Goal: Task Accomplishment & Management: Manage account settings

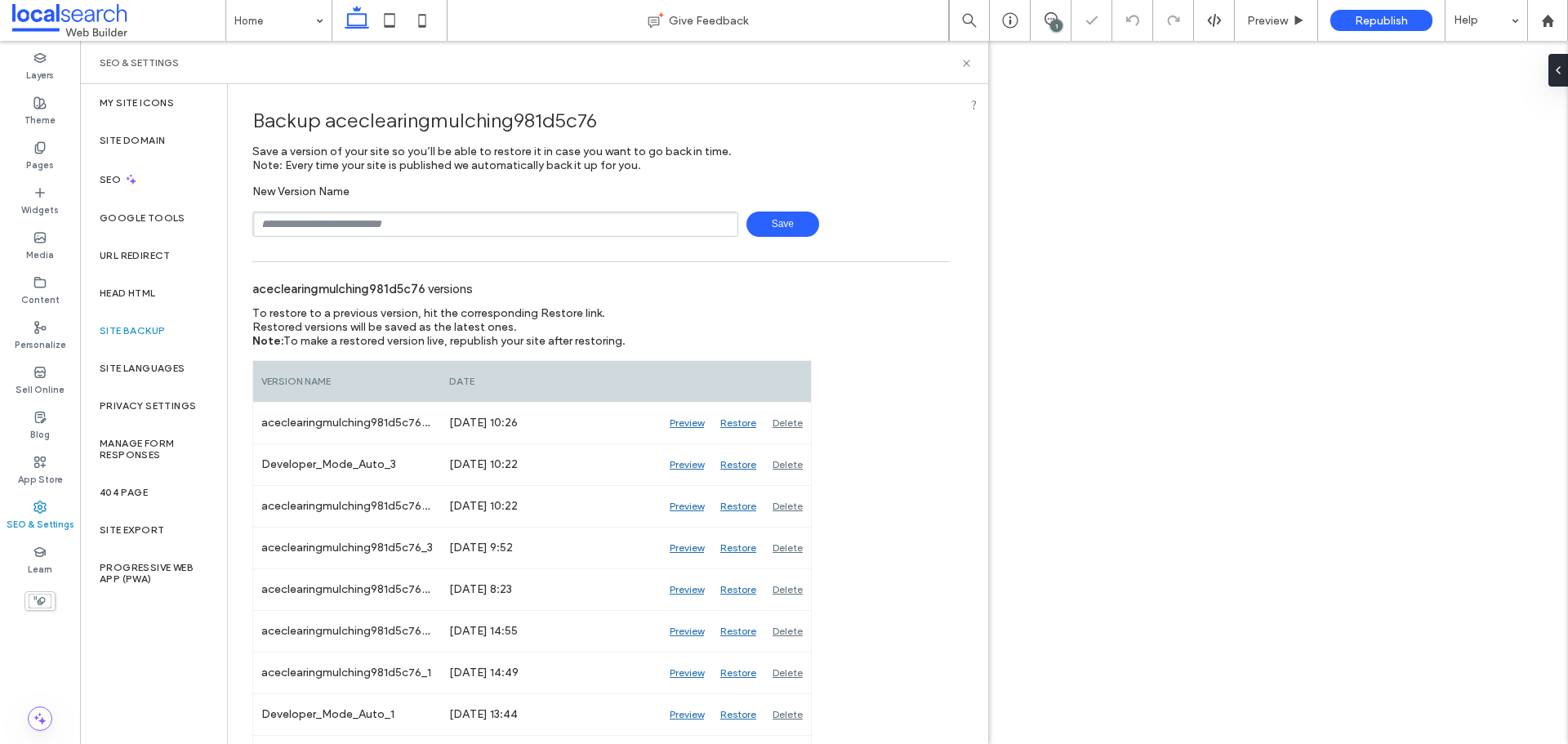
click at [292, 228] on input "text" at bounding box center [494, 224] width 486 height 25
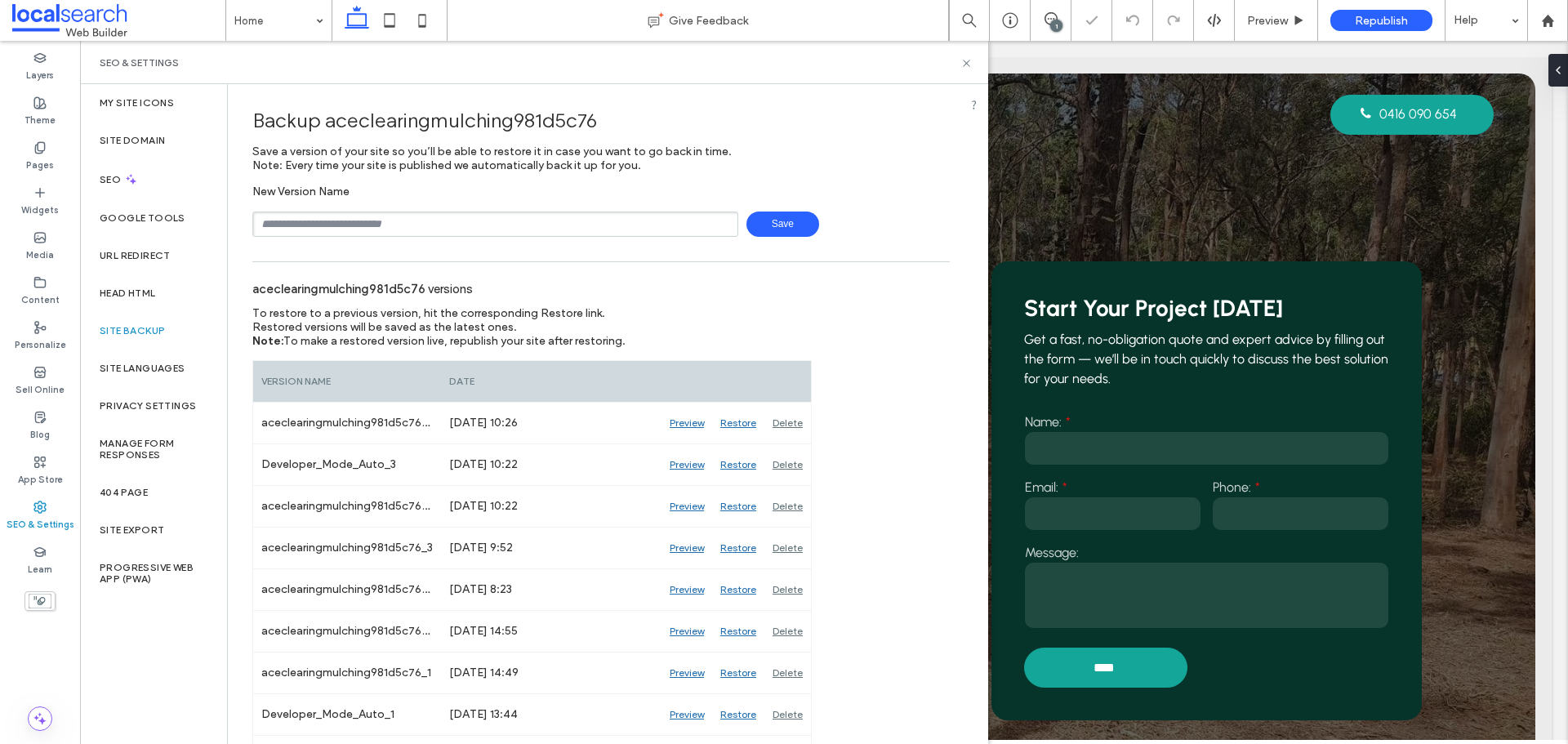
type input "**********"
click at [793, 220] on span "Save" at bounding box center [782, 224] width 72 height 25
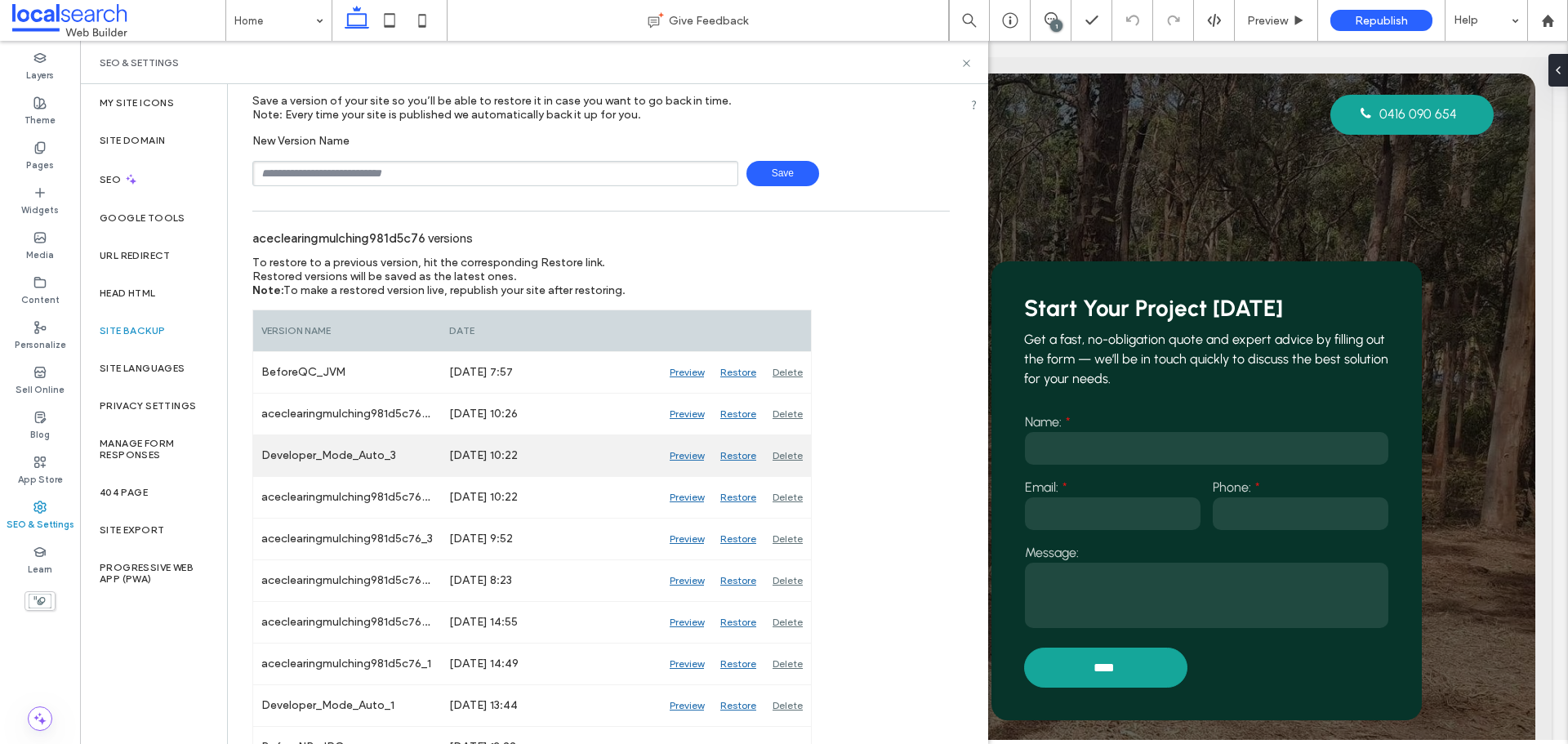
scroll to position [75, 0]
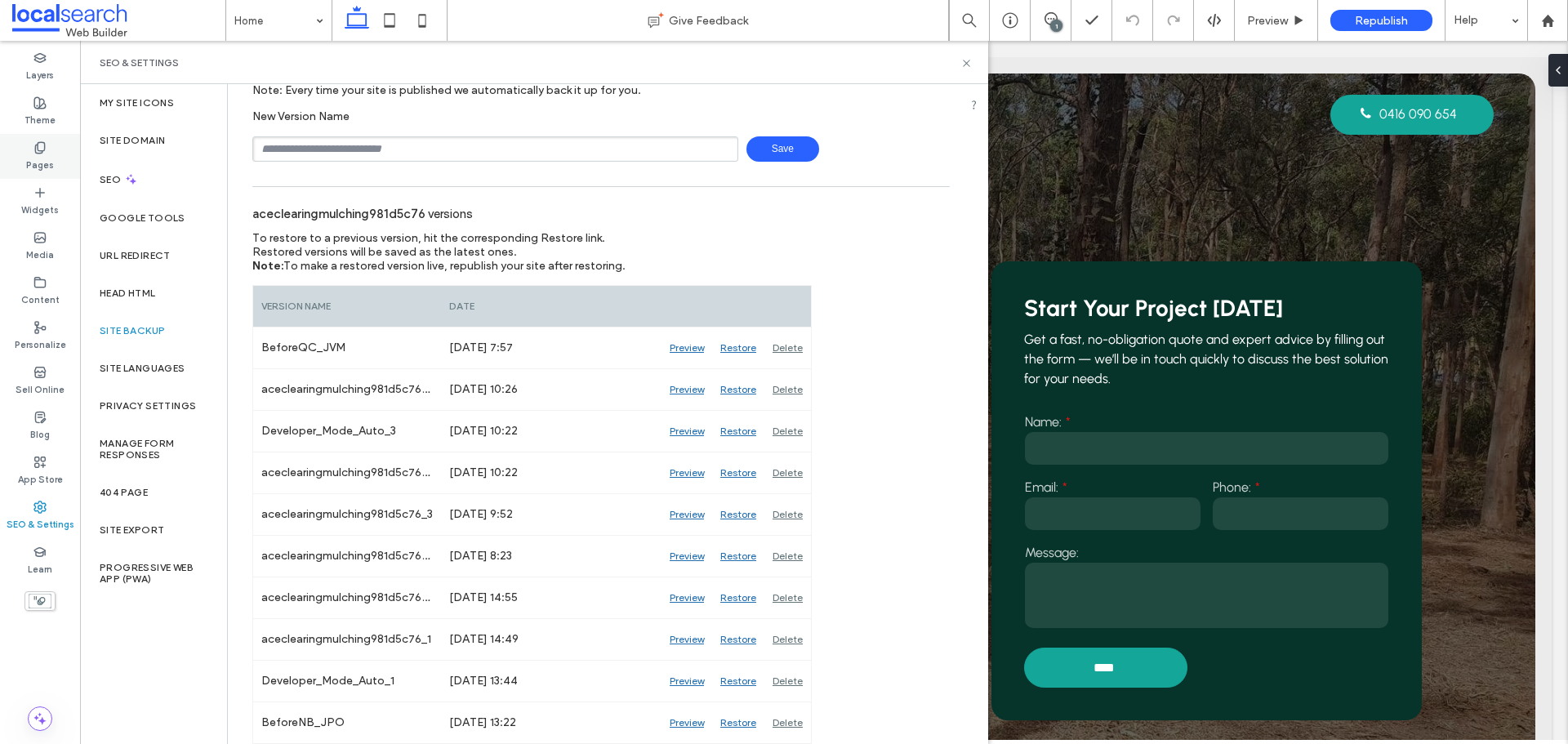
click at [44, 142] on use at bounding box center [39, 147] width 9 height 11
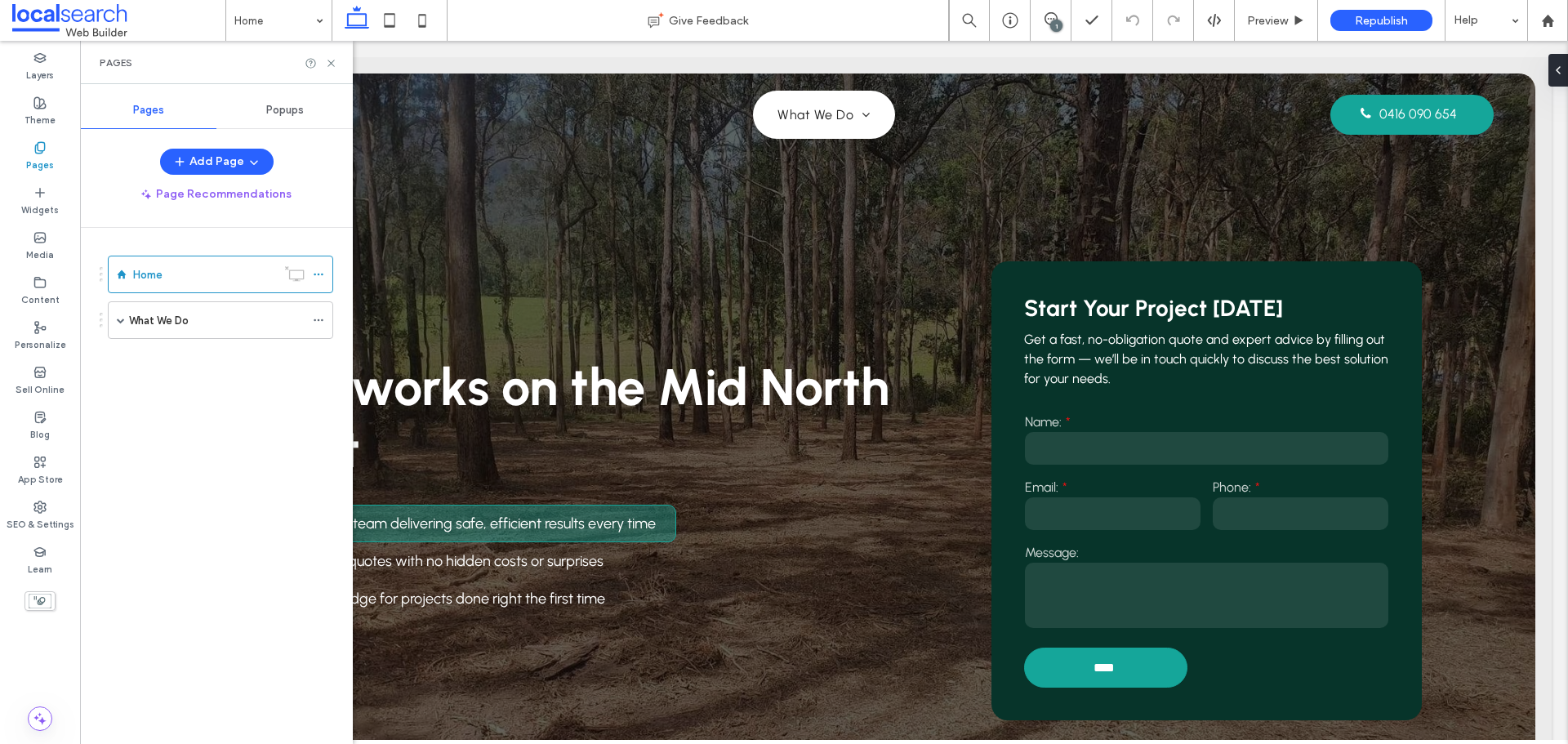
click at [275, 124] on div "Popups" at bounding box center [284, 110] width 136 height 36
click at [190, 106] on div "Pages" at bounding box center [148, 110] width 136 height 36
click at [47, 239] on div "Media" at bounding box center [40, 246] width 80 height 45
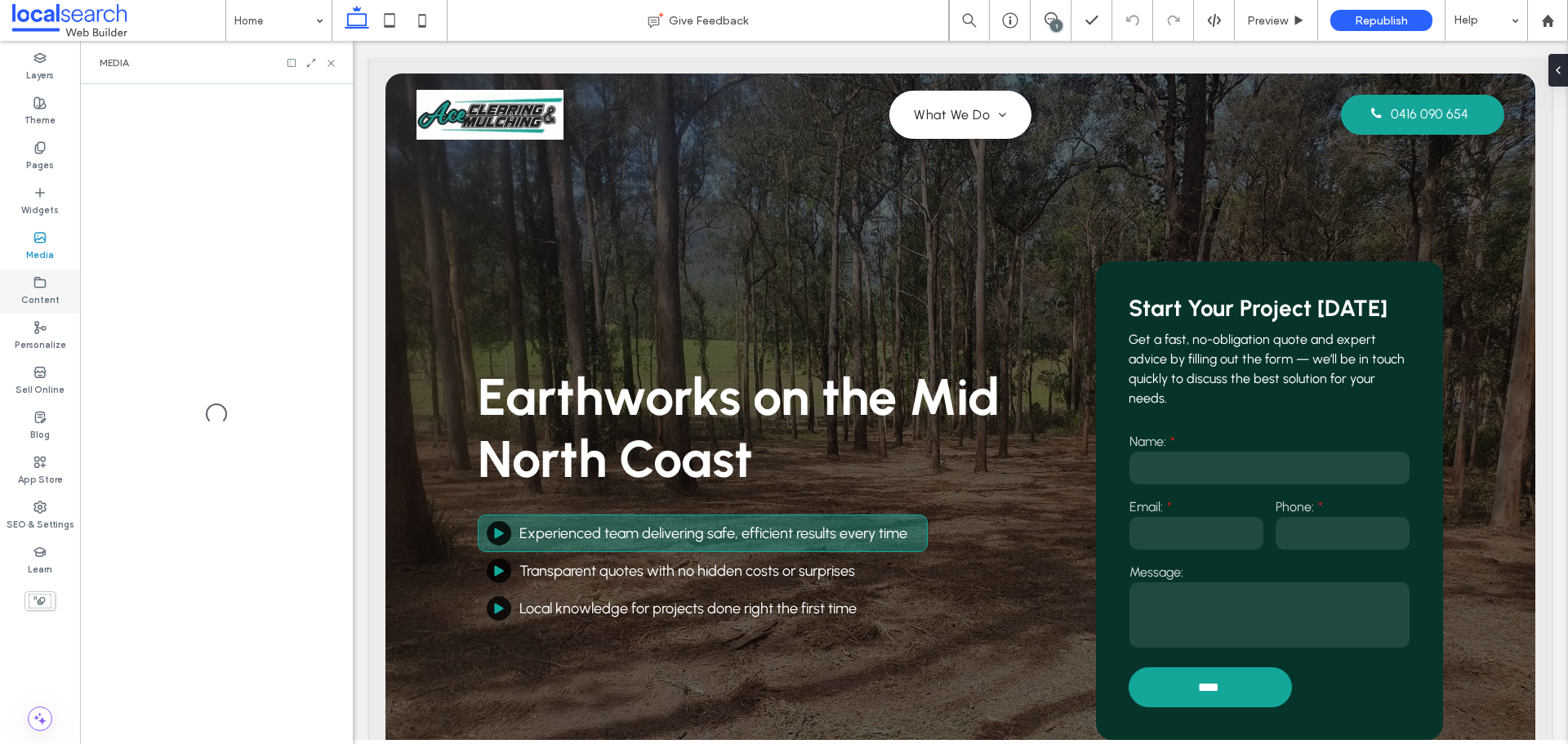
click at [43, 289] on label "Content" at bounding box center [41, 297] width 39 height 18
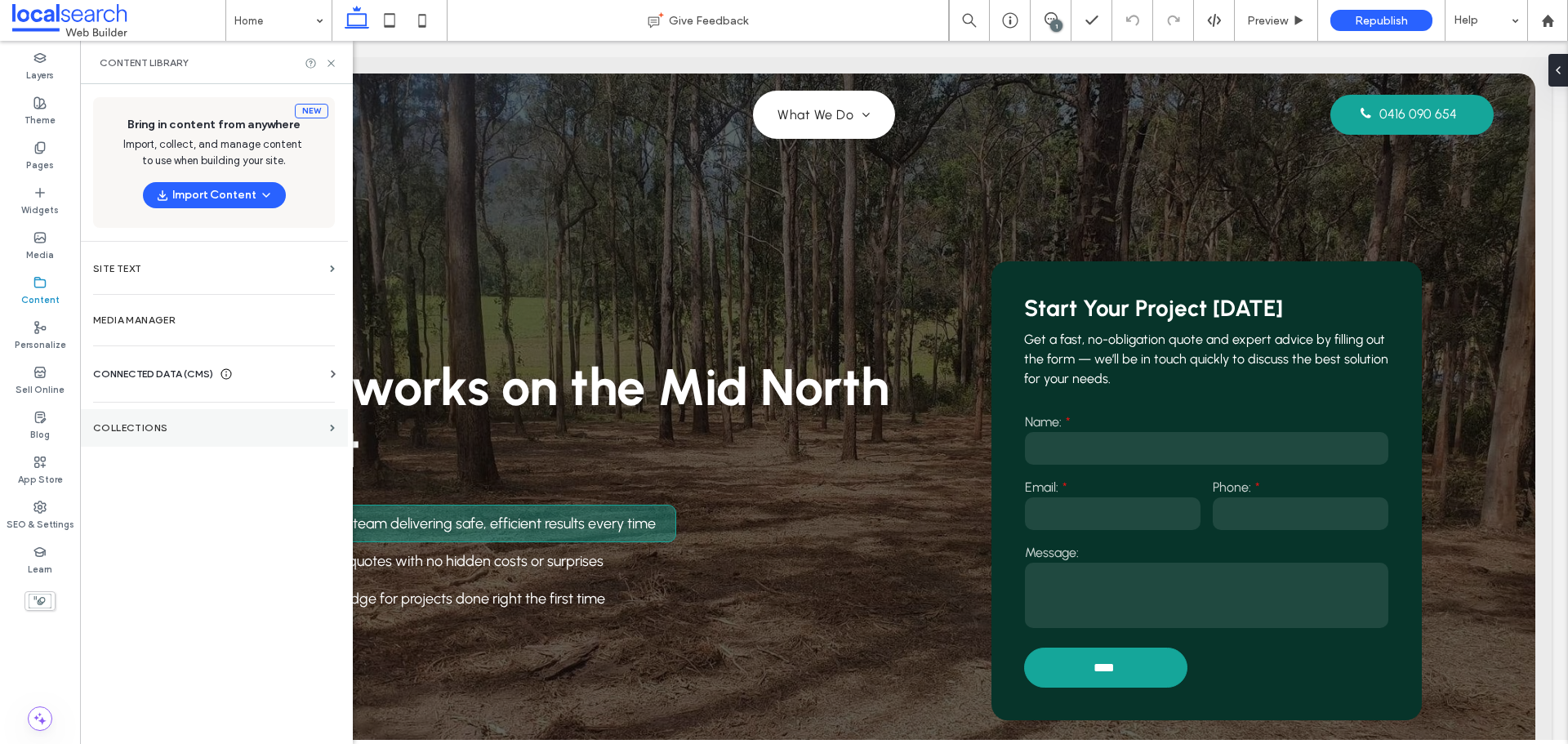
click at [188, 434] on section "Collections" at bounding box center [213, 427] width 267 height 38
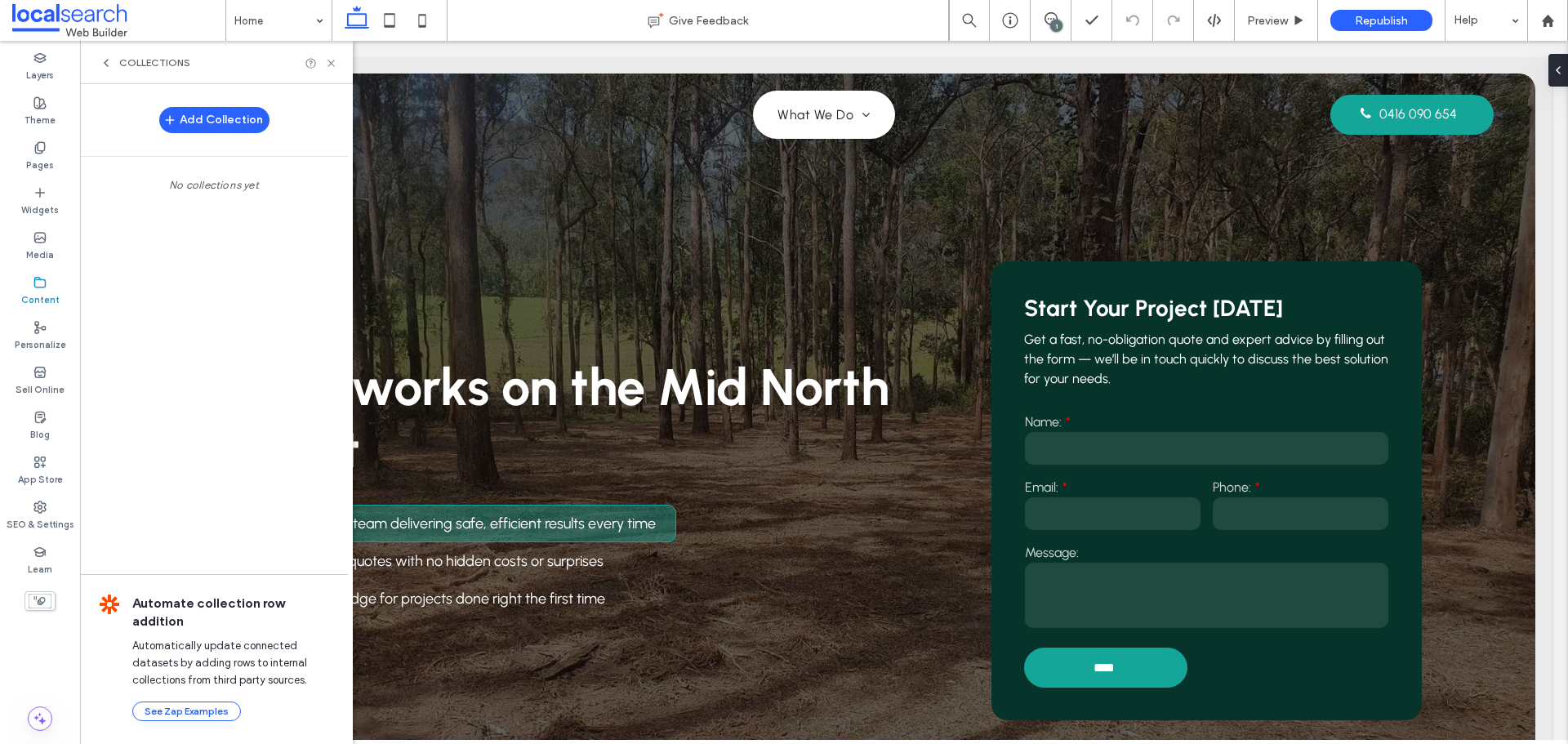
click at [103, 67] on icon at bounding box center [106, 63] width 14 height 14
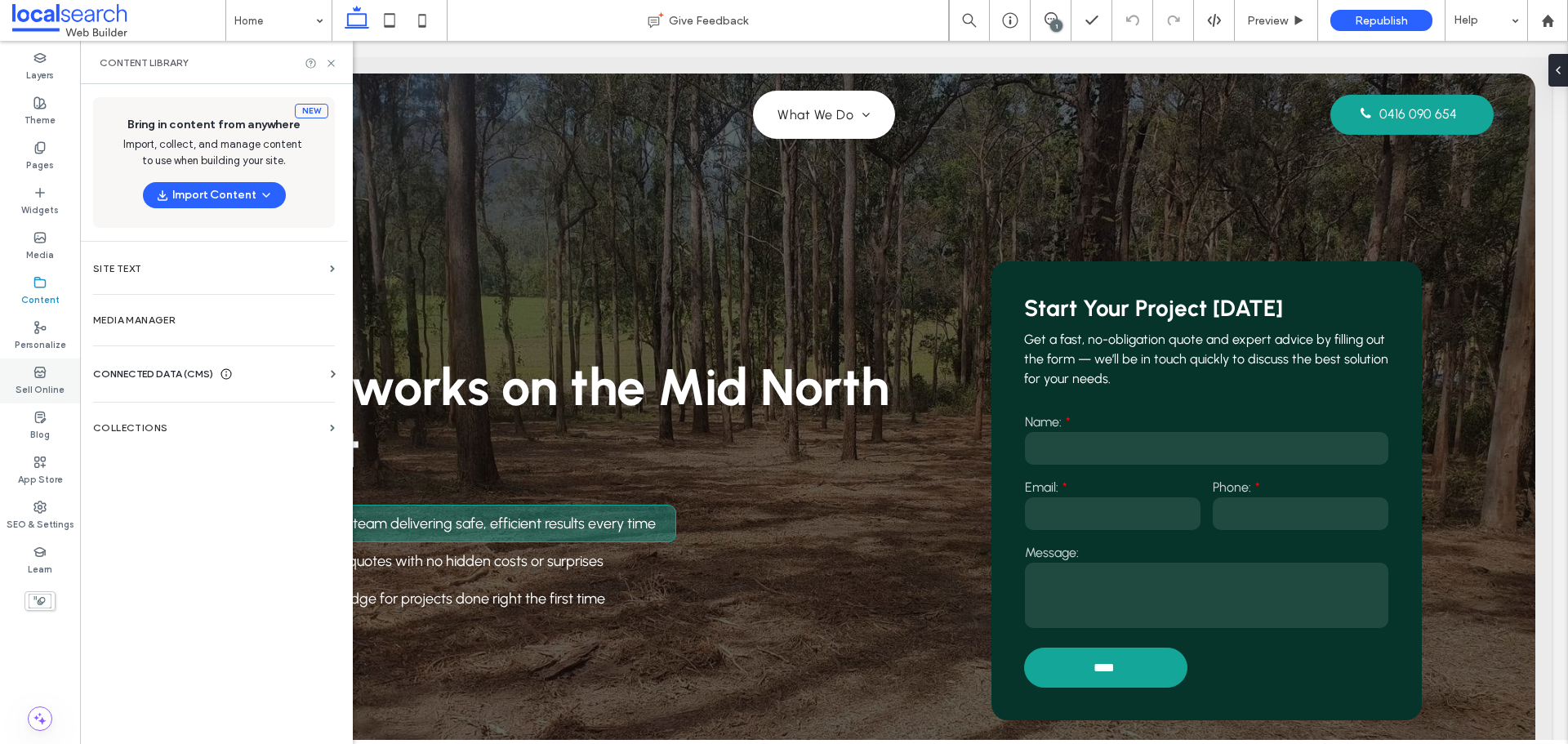
click at [35, 395] on label "Sell Online" at bounding box center [40, 388] width 49 height 18
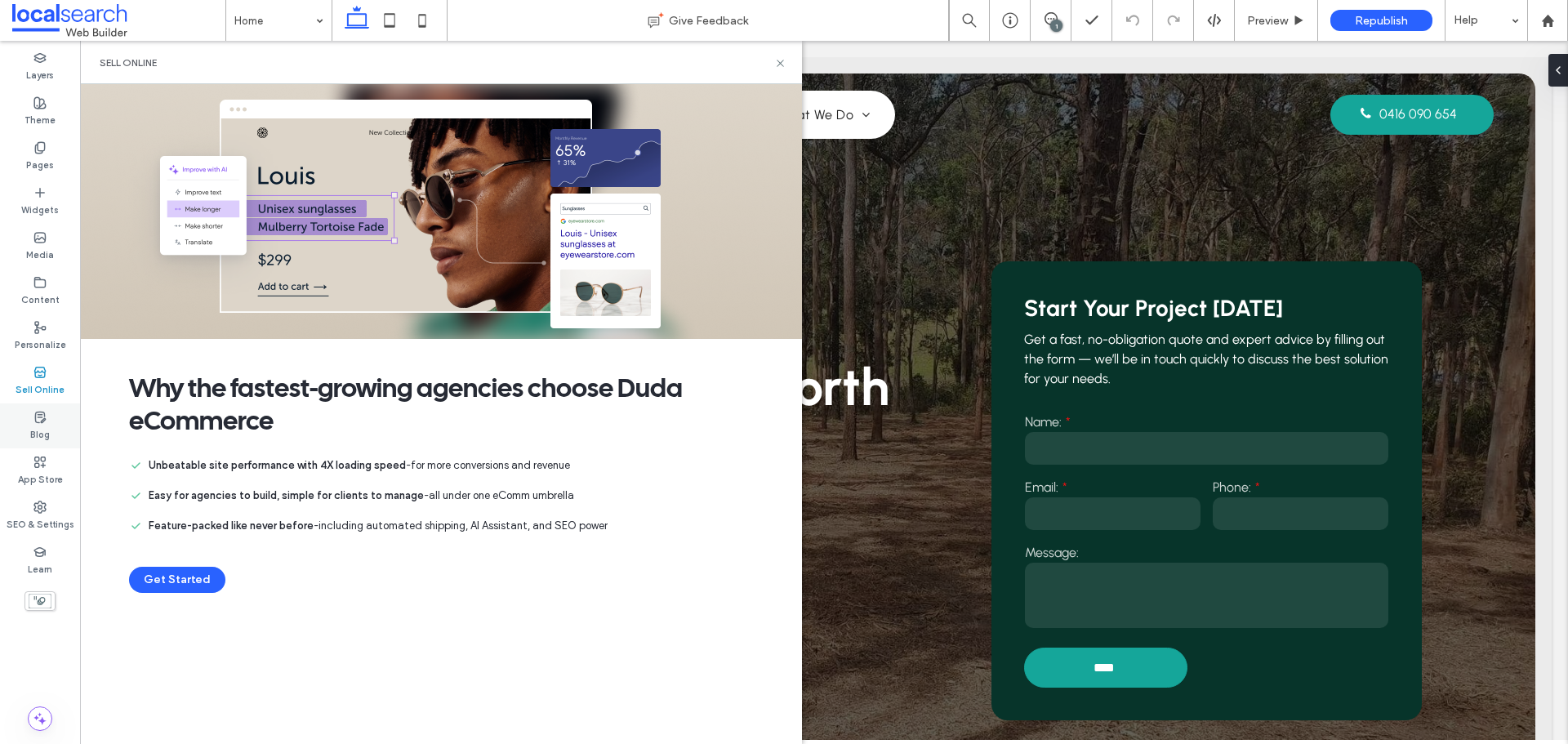
click at [39, 419] on icon at bounding box center [41, 418] width 14 height 14
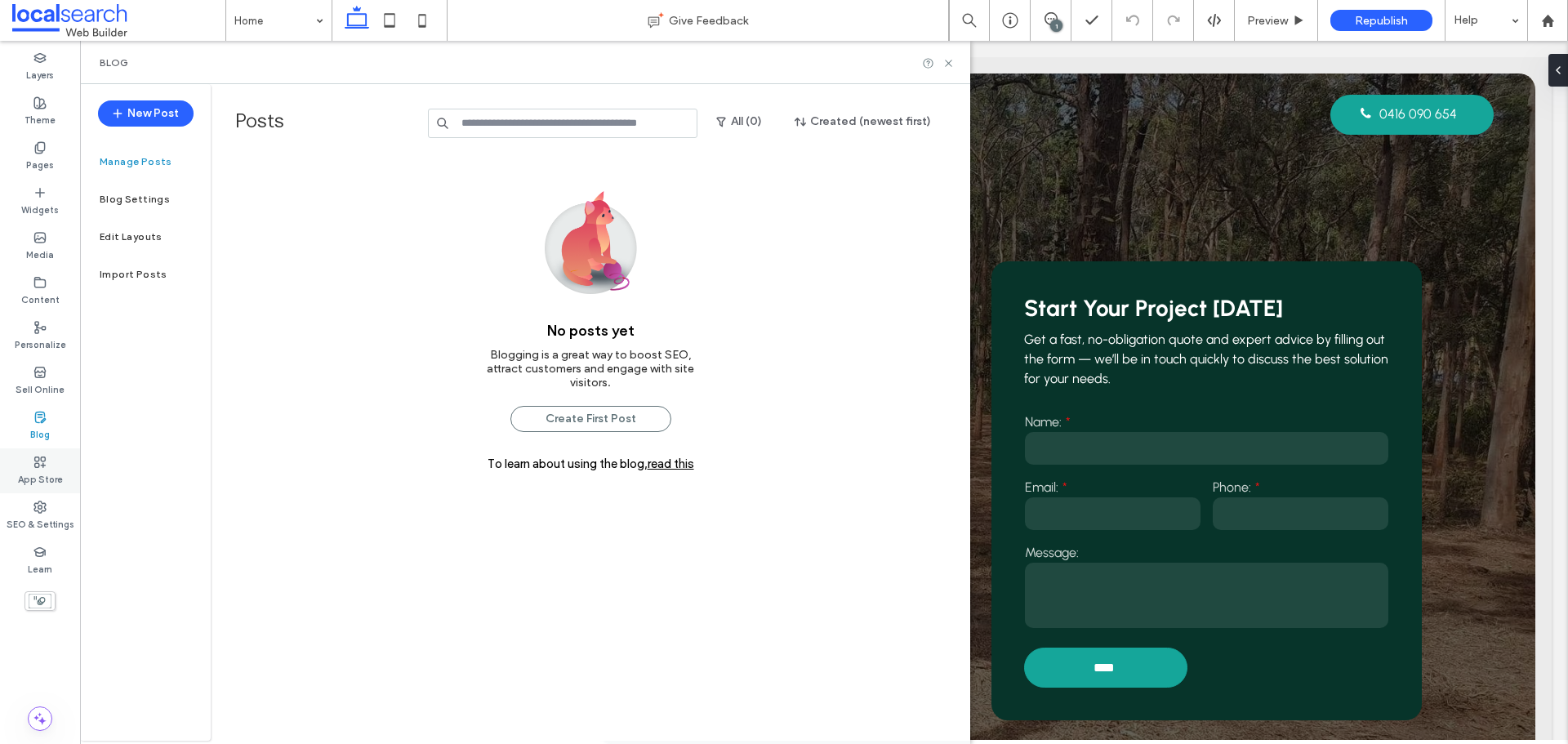
click at [44, 461] on icon at bounding box center [41, 462] width 14 height 14
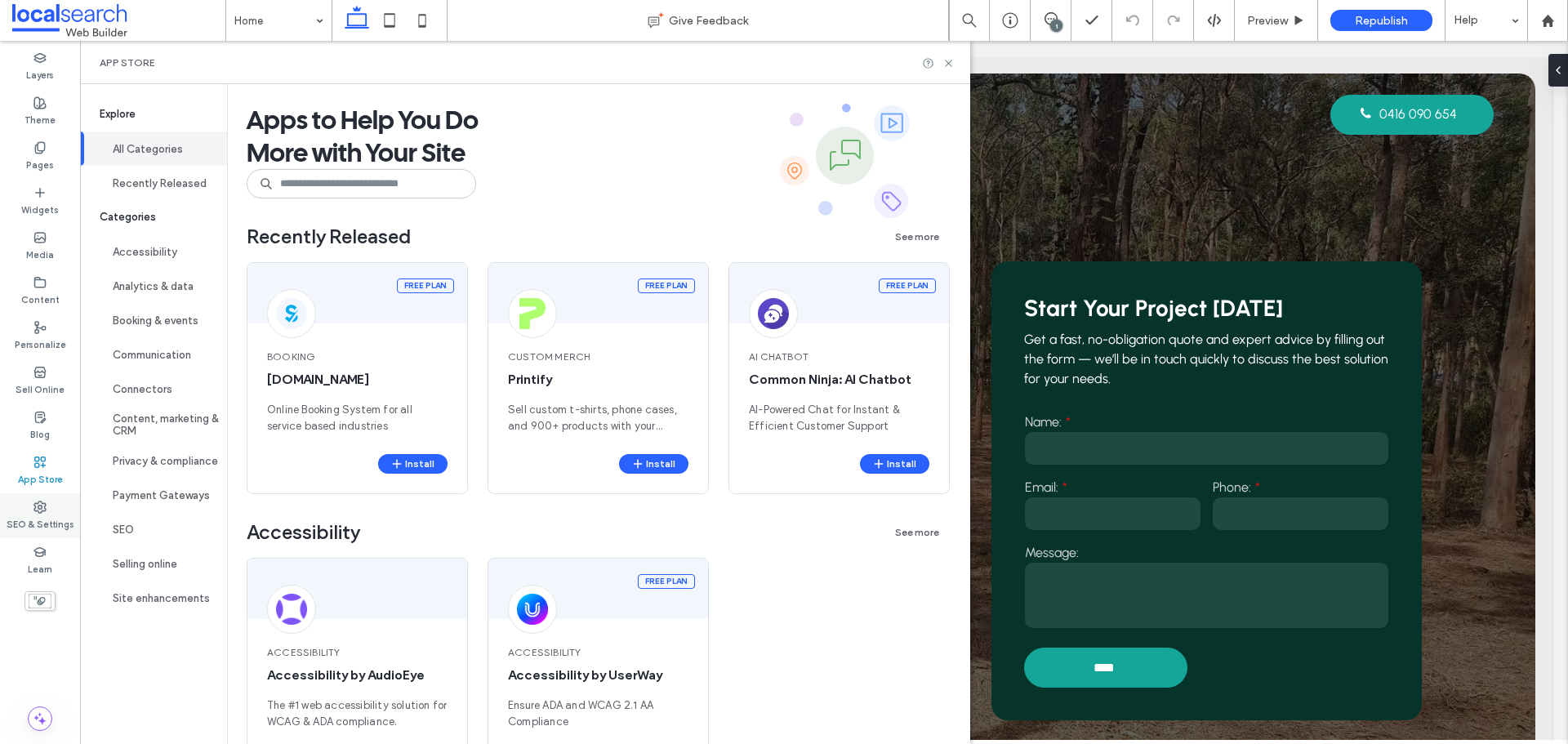
click at [45, 519] on label "SEO & Settings" at bounding box center [41, 522] width 68 height 18
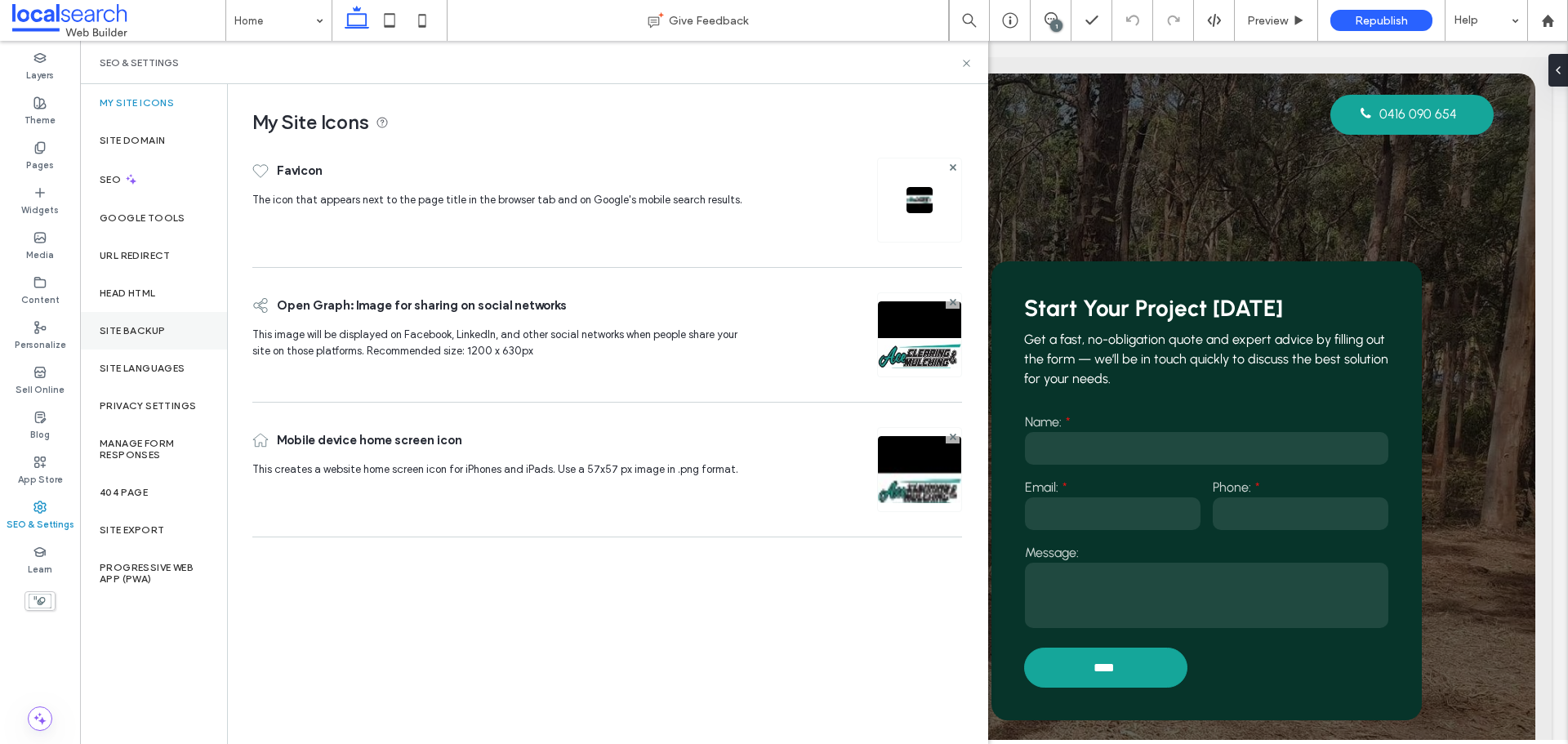
click at [138, 339] on div "Site Backup" at bounding box center [154, 330] width 147 height 38
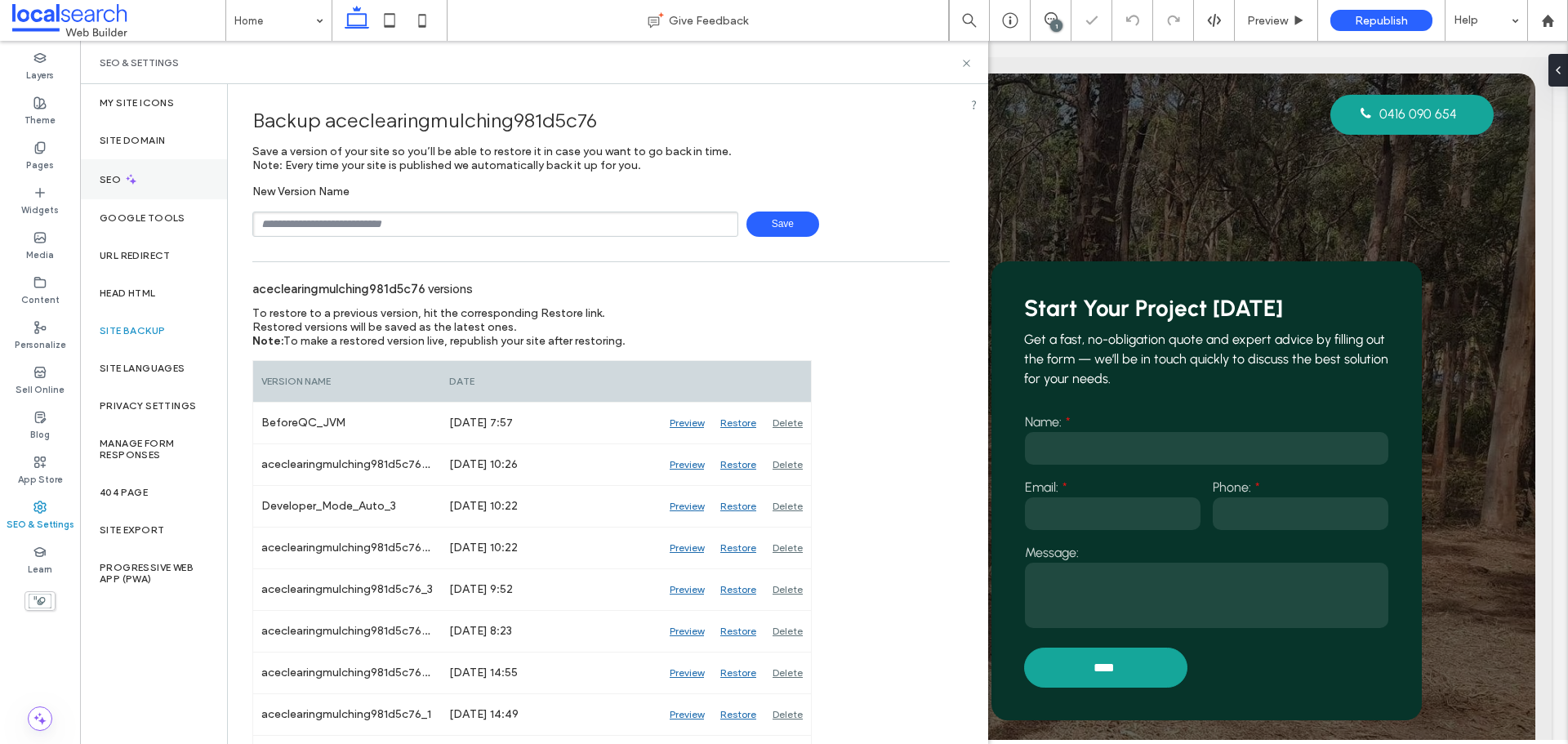
click at [174, 180] on div "SEO" at bounding box center [154, 179] width 147 height 40
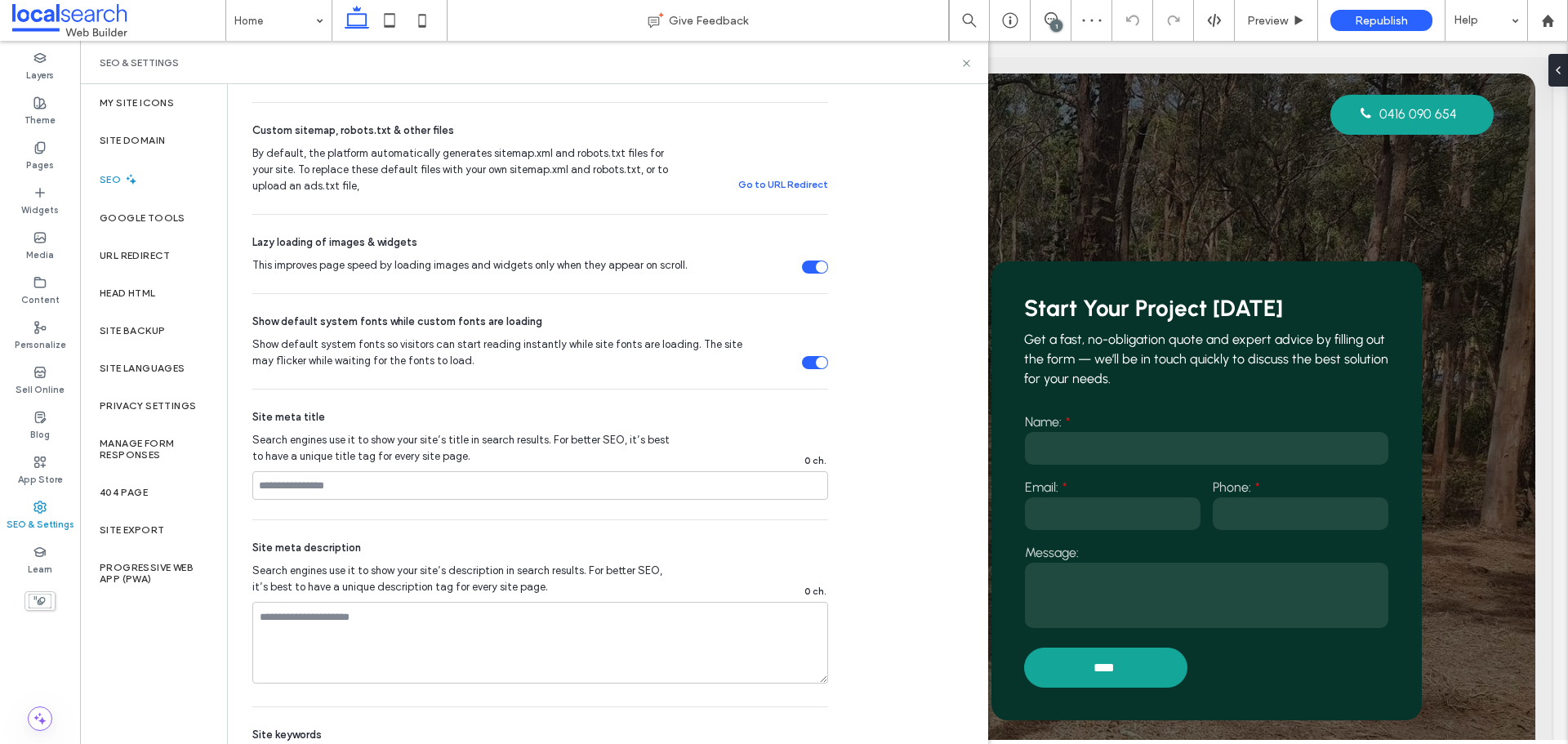
scroll to position [776, 0]
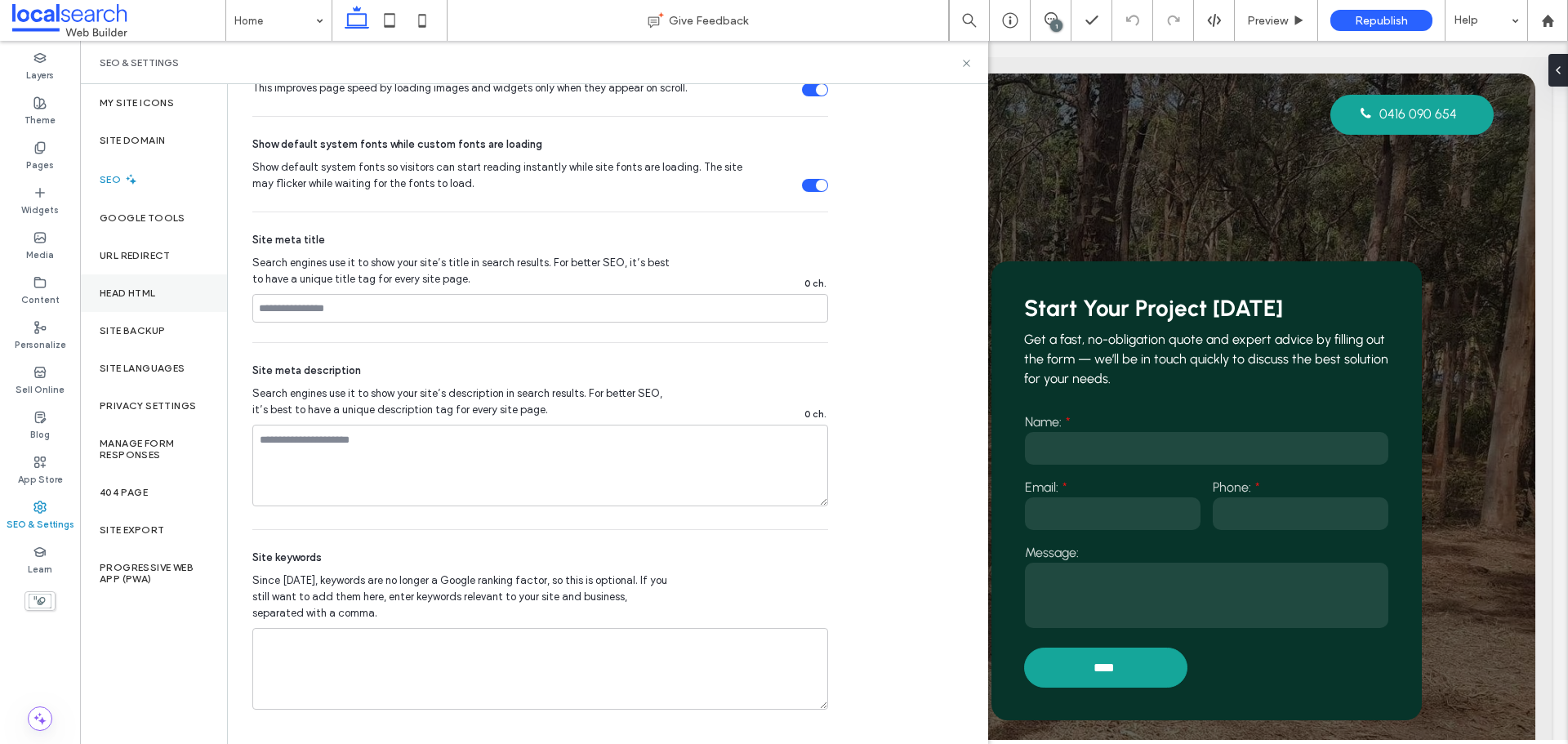
click at [177, 311] on div "Head HTML" at bounding box center [154, 292] width 147 height 38
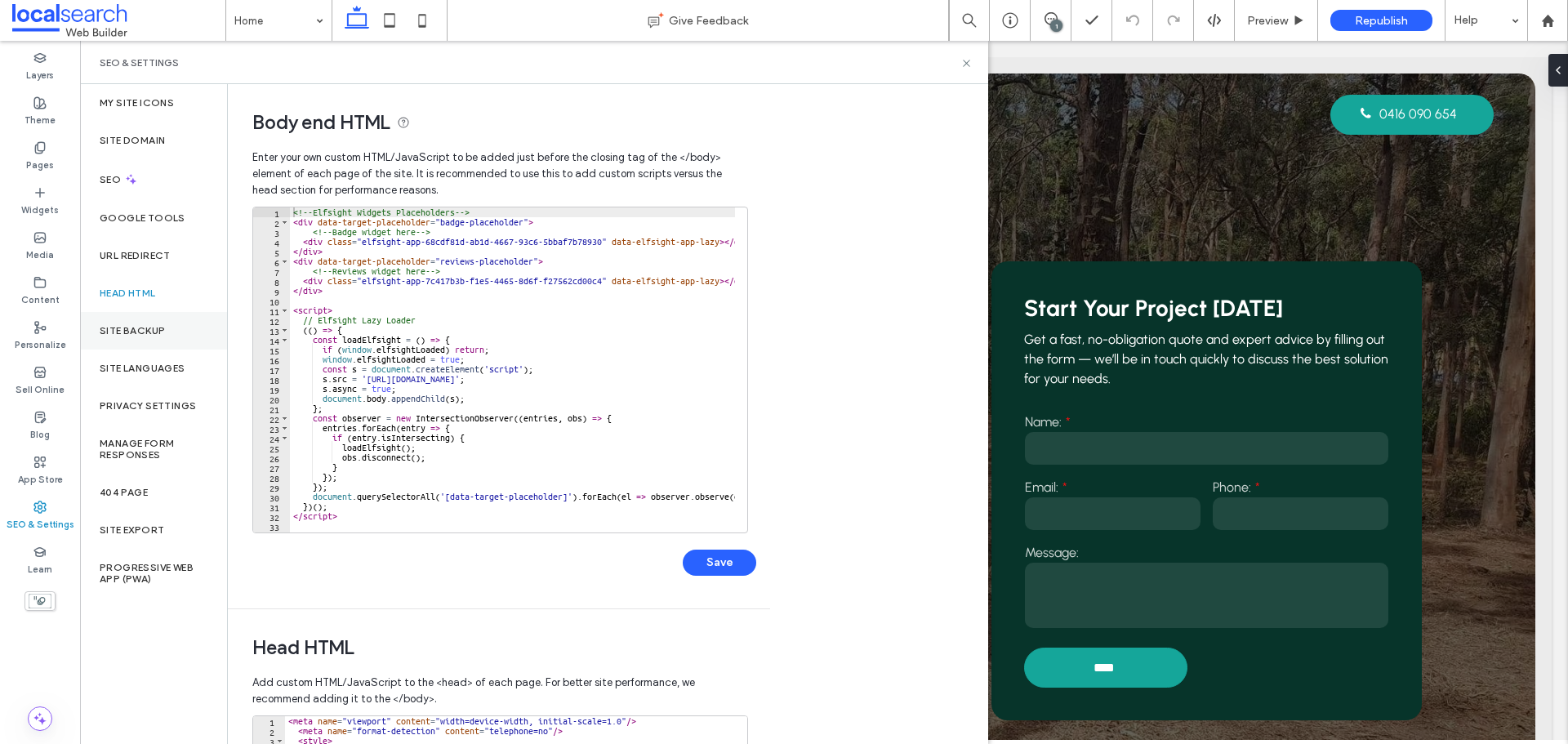
click at [160, 328] on label "Site Backup" at bounding box center [132, 331] width 66 height 12
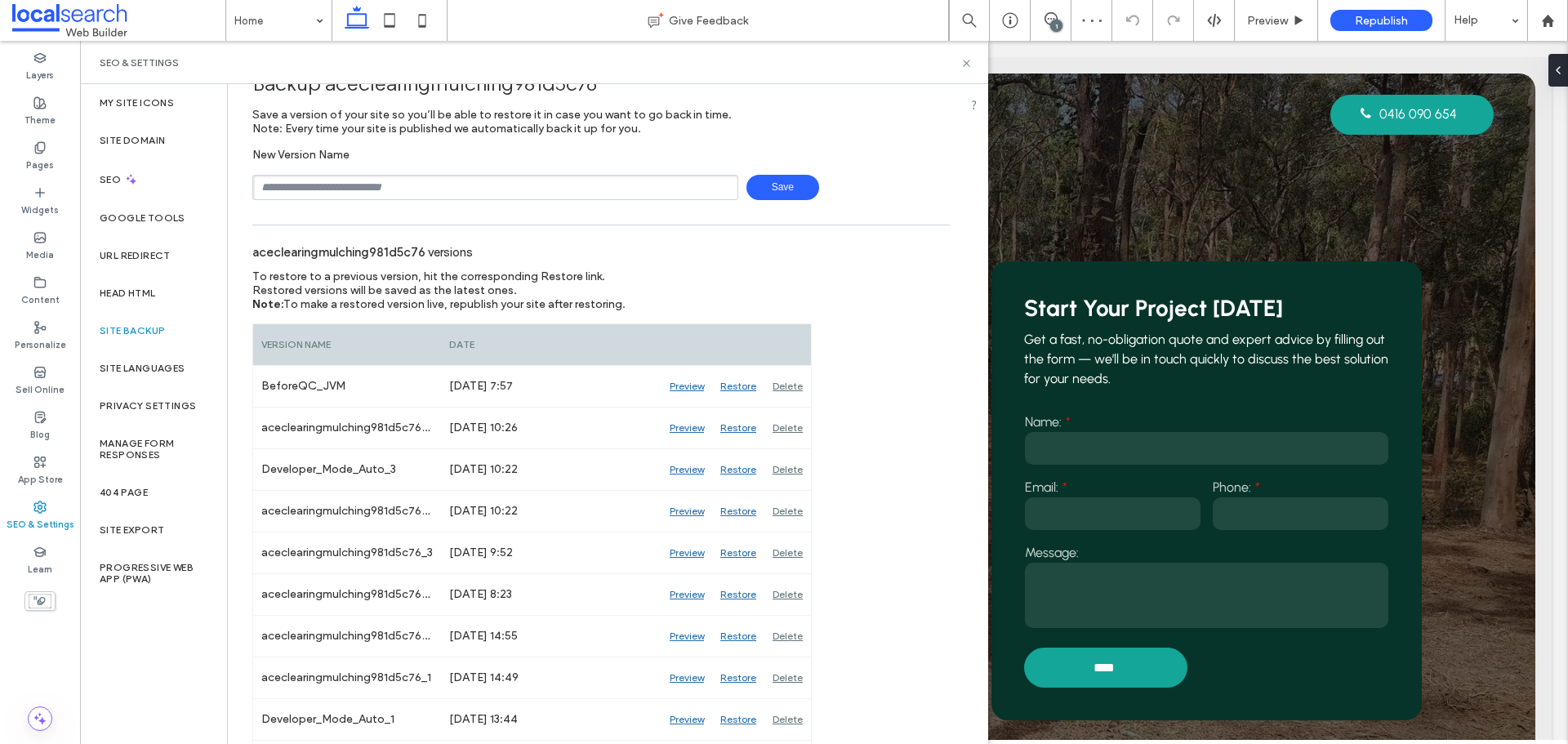
scroll to position [0, 0]
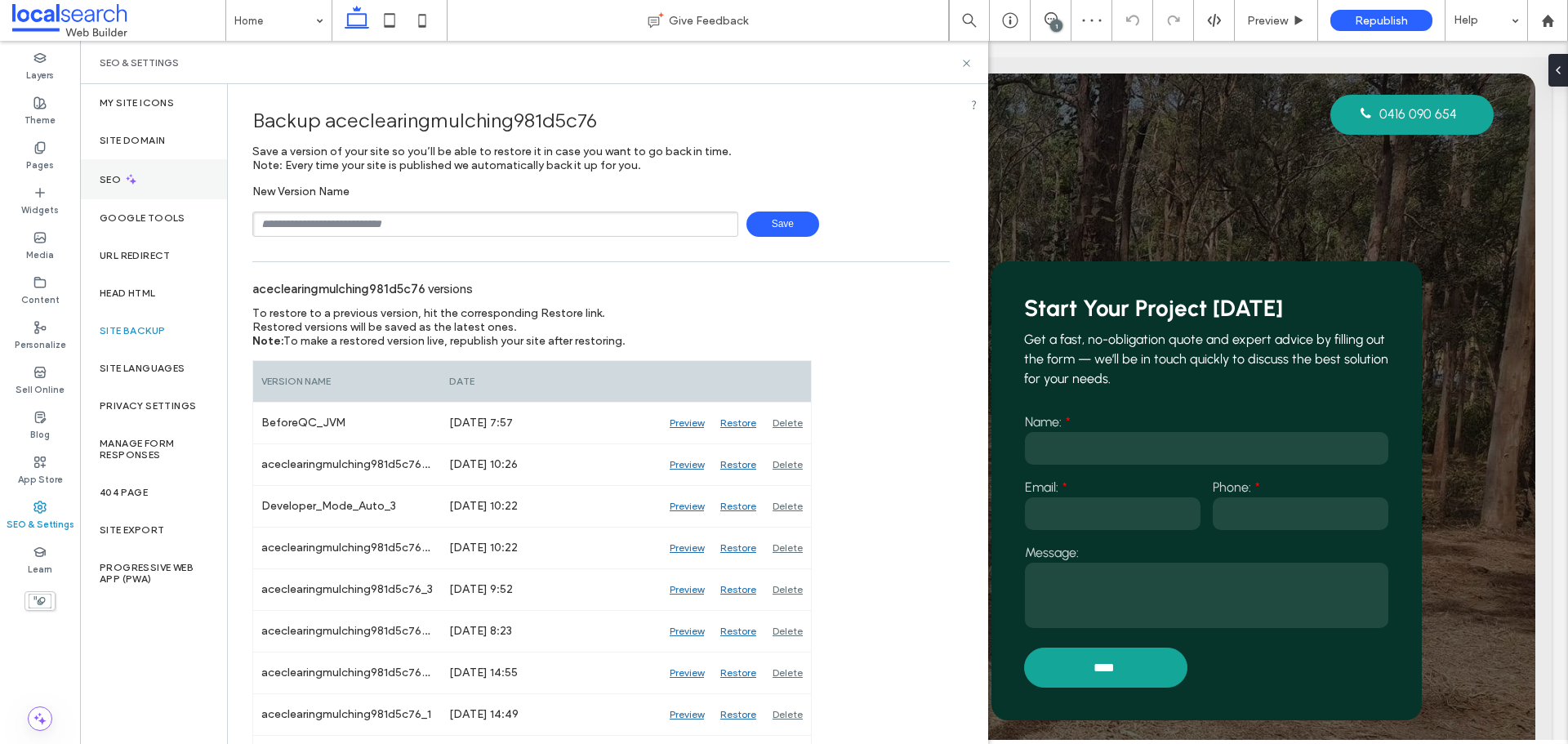
click at [151, 182] on div "SEO" at bounding box center [154, 179] width 147 height 40
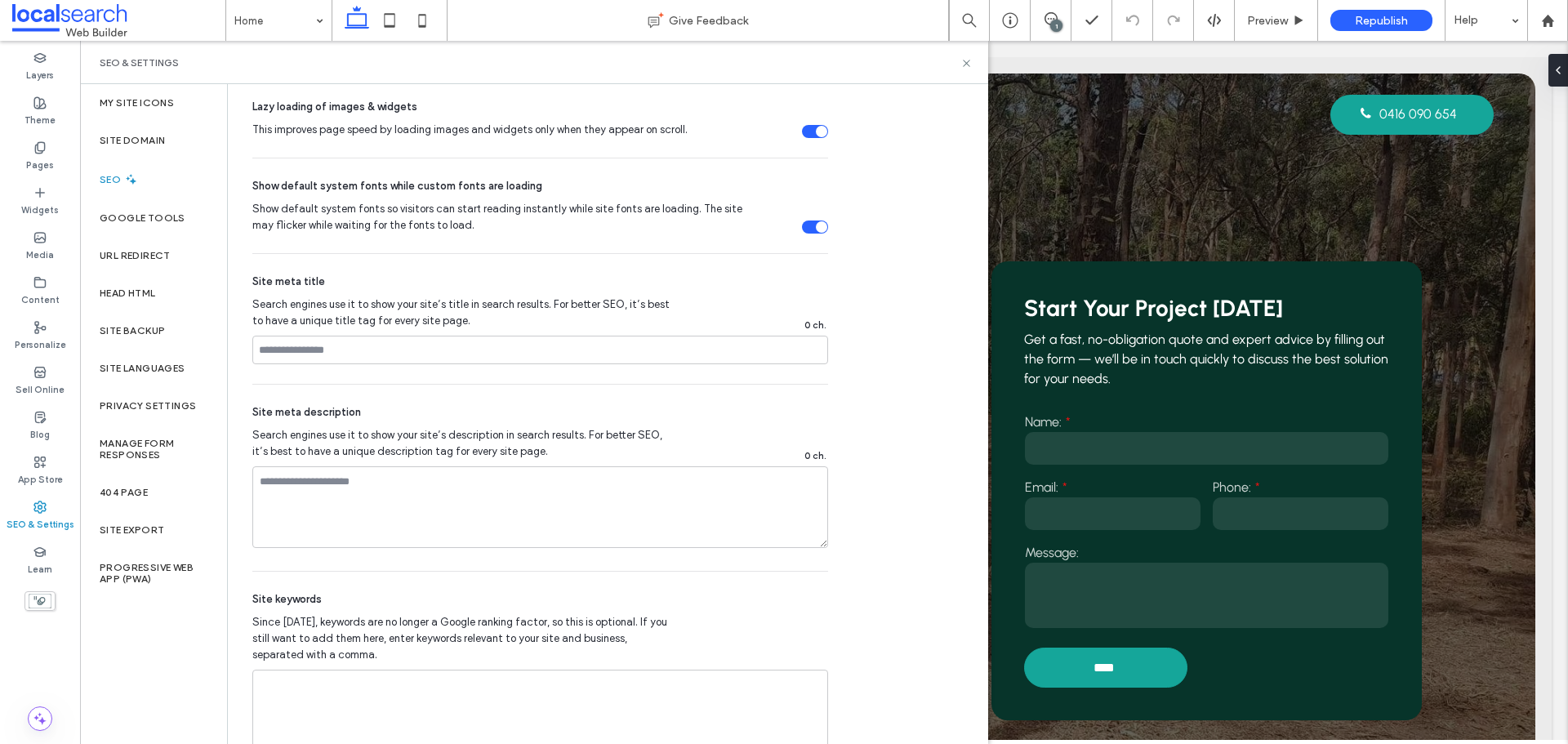
scroll to position [776, 0]
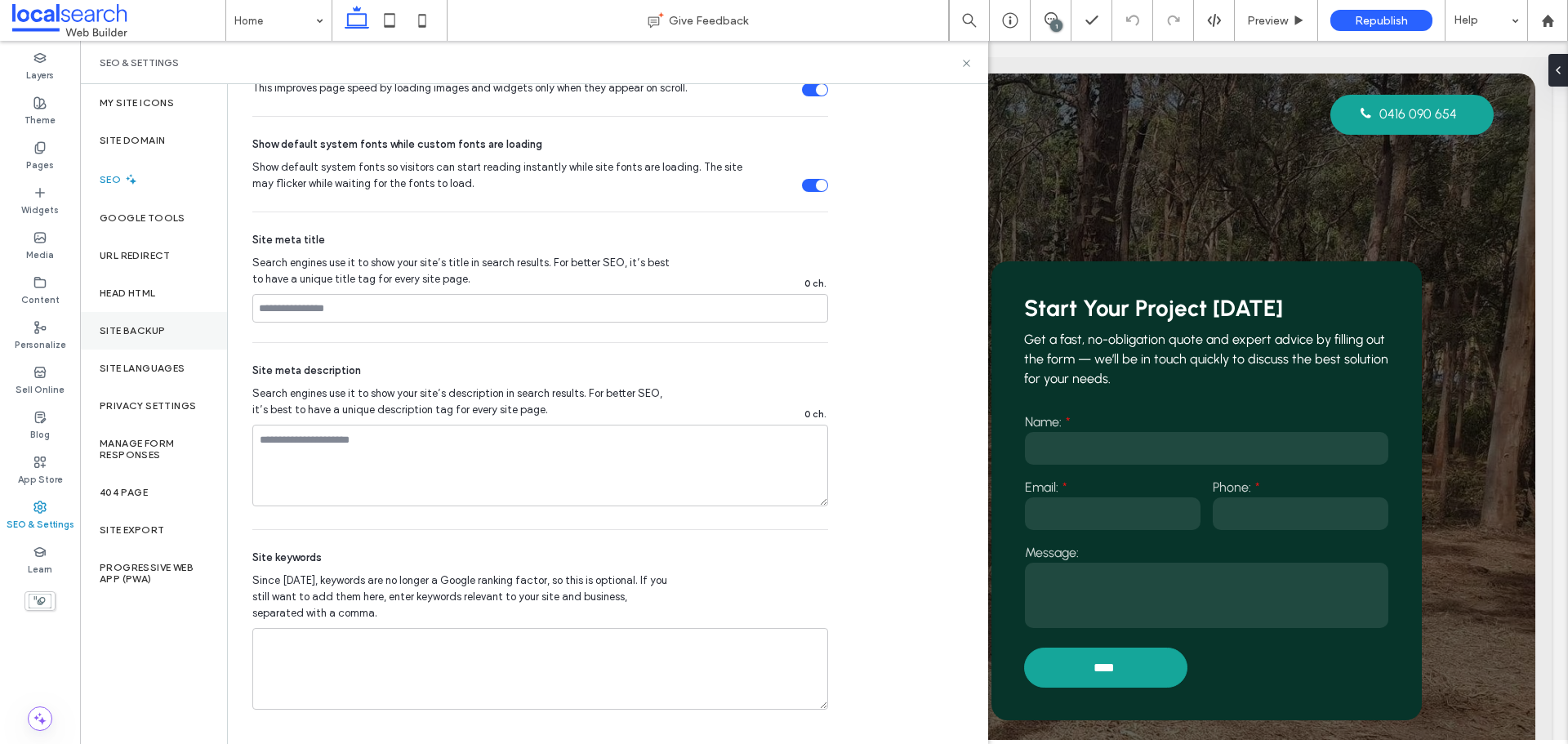
click at [151, 339] on div "Site Backup" at bounding box center [154, 330] width 147 height 38
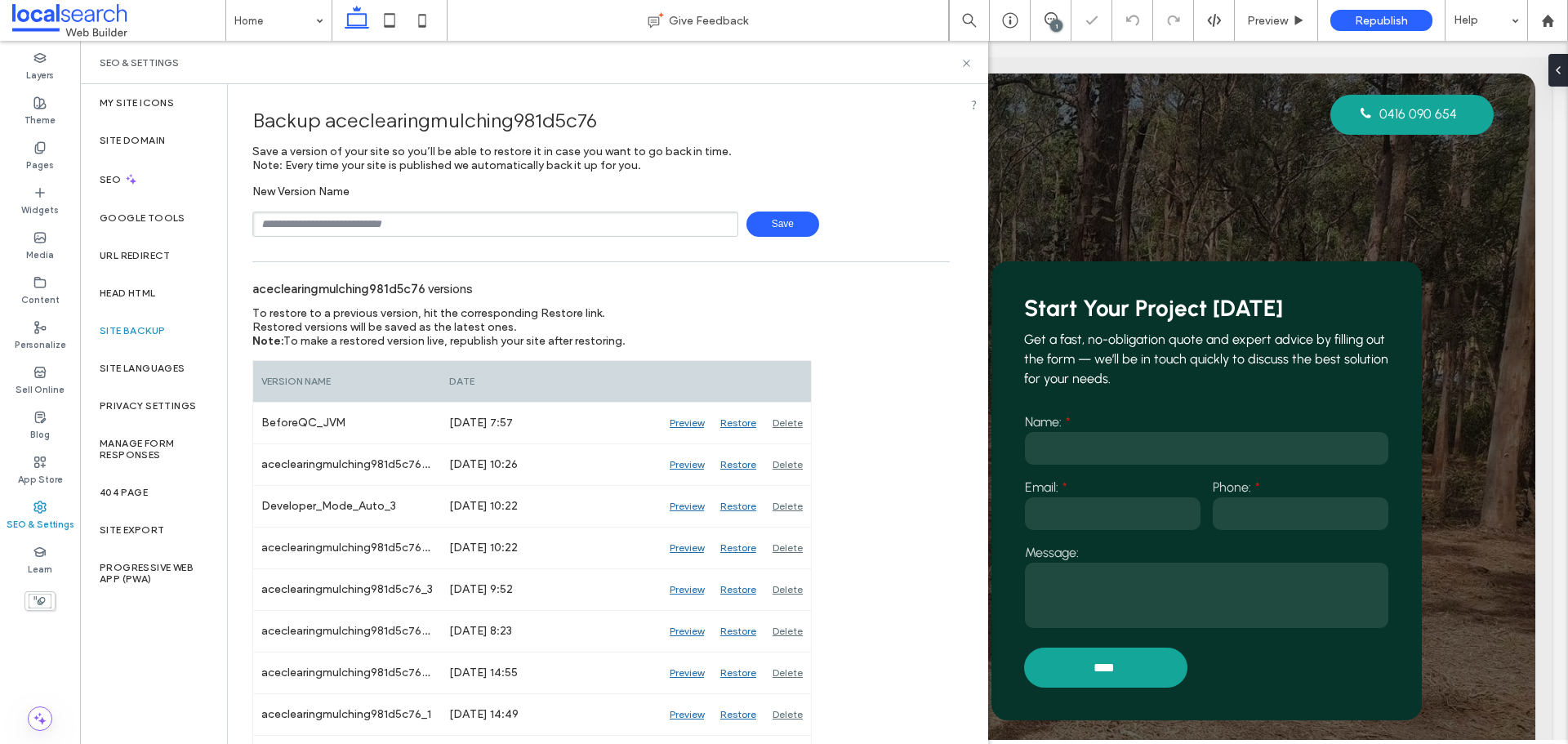
scroll to position [75, 0]
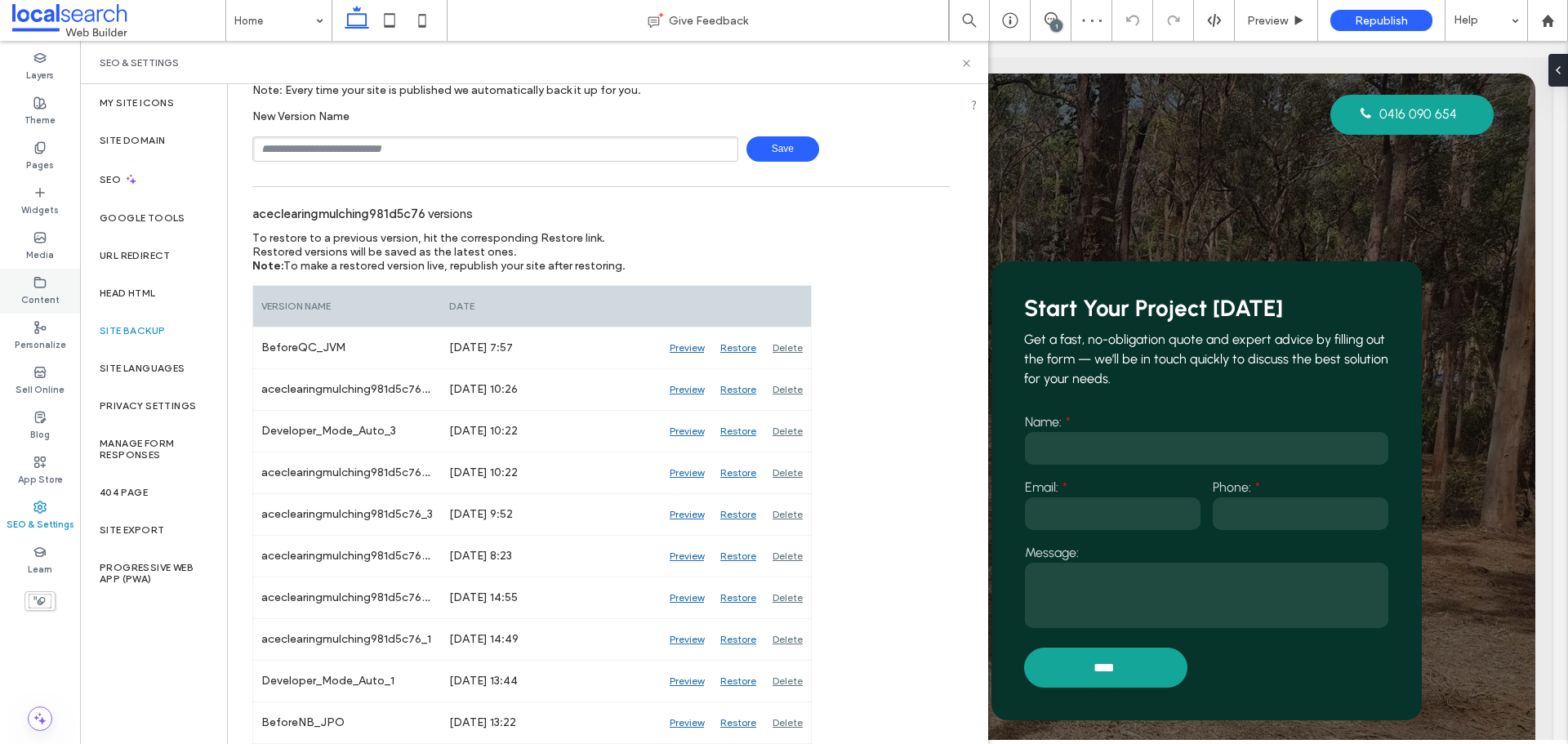
click at [52, 290] on label "Content" at bounding box center [41, 297] width 39 height 18
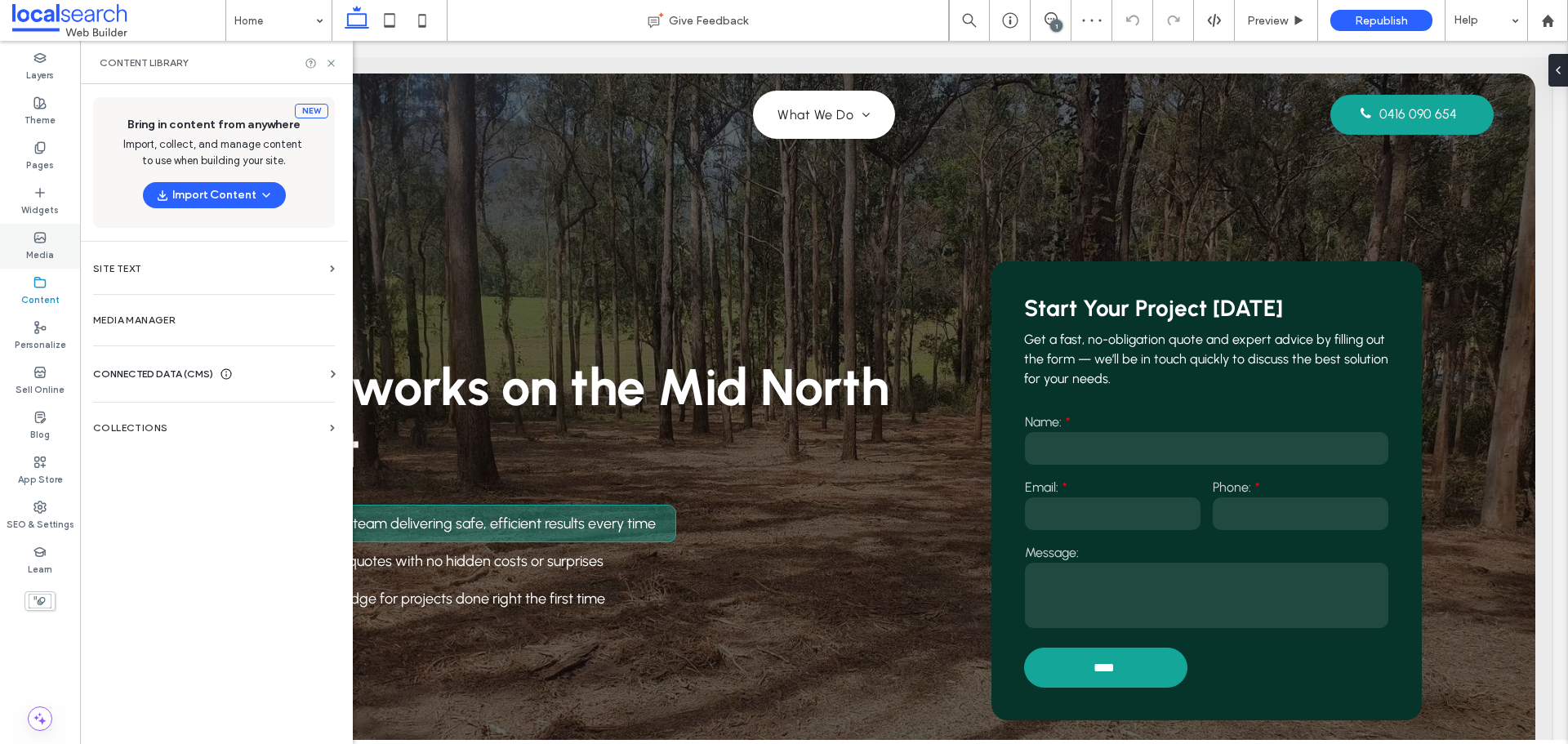
click at [35, 248] on label "Media" at bounding box center [40, 253] width 28 height 18
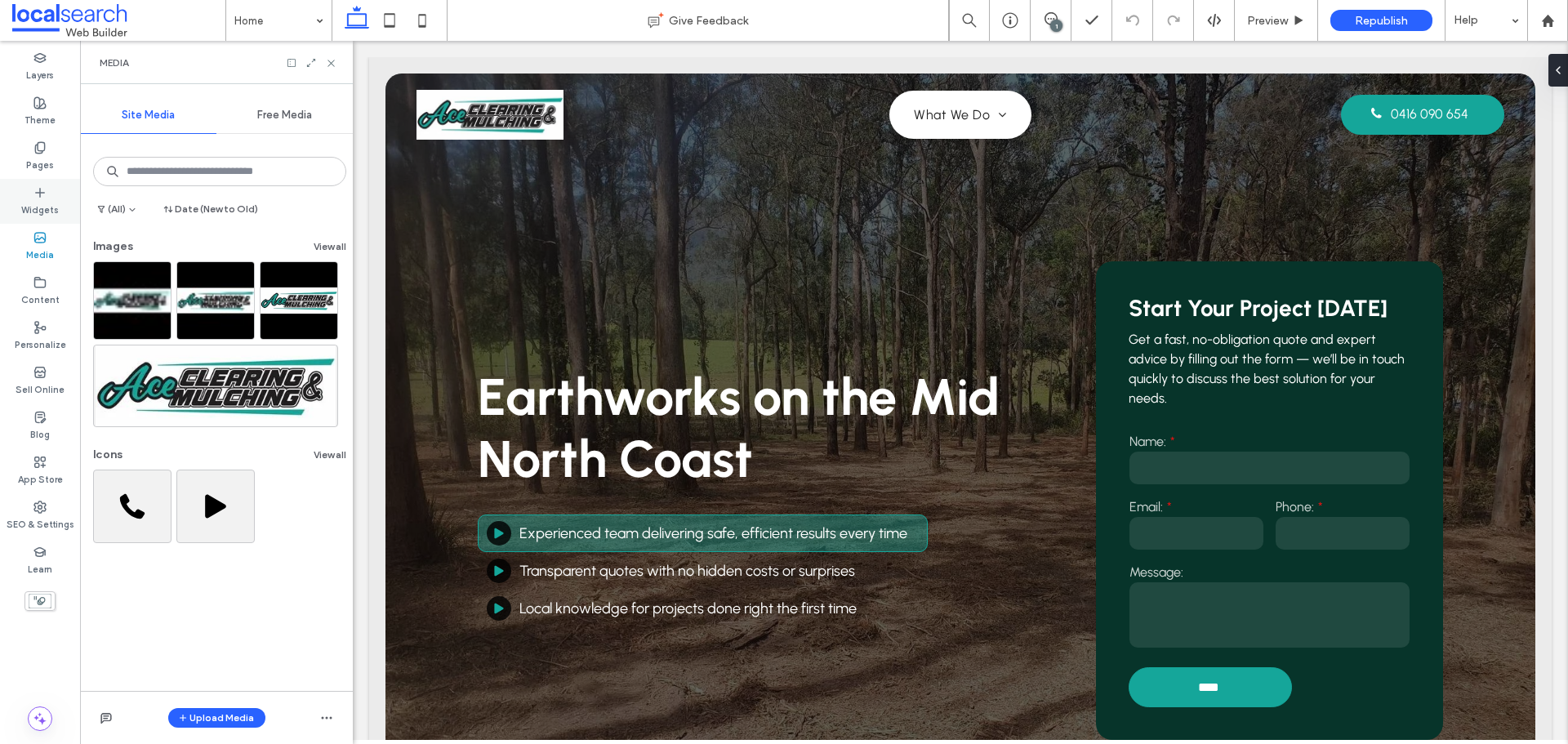
click at [32, 193] on div "Widgets" at bounding box center [40, 201] width 80 height 45
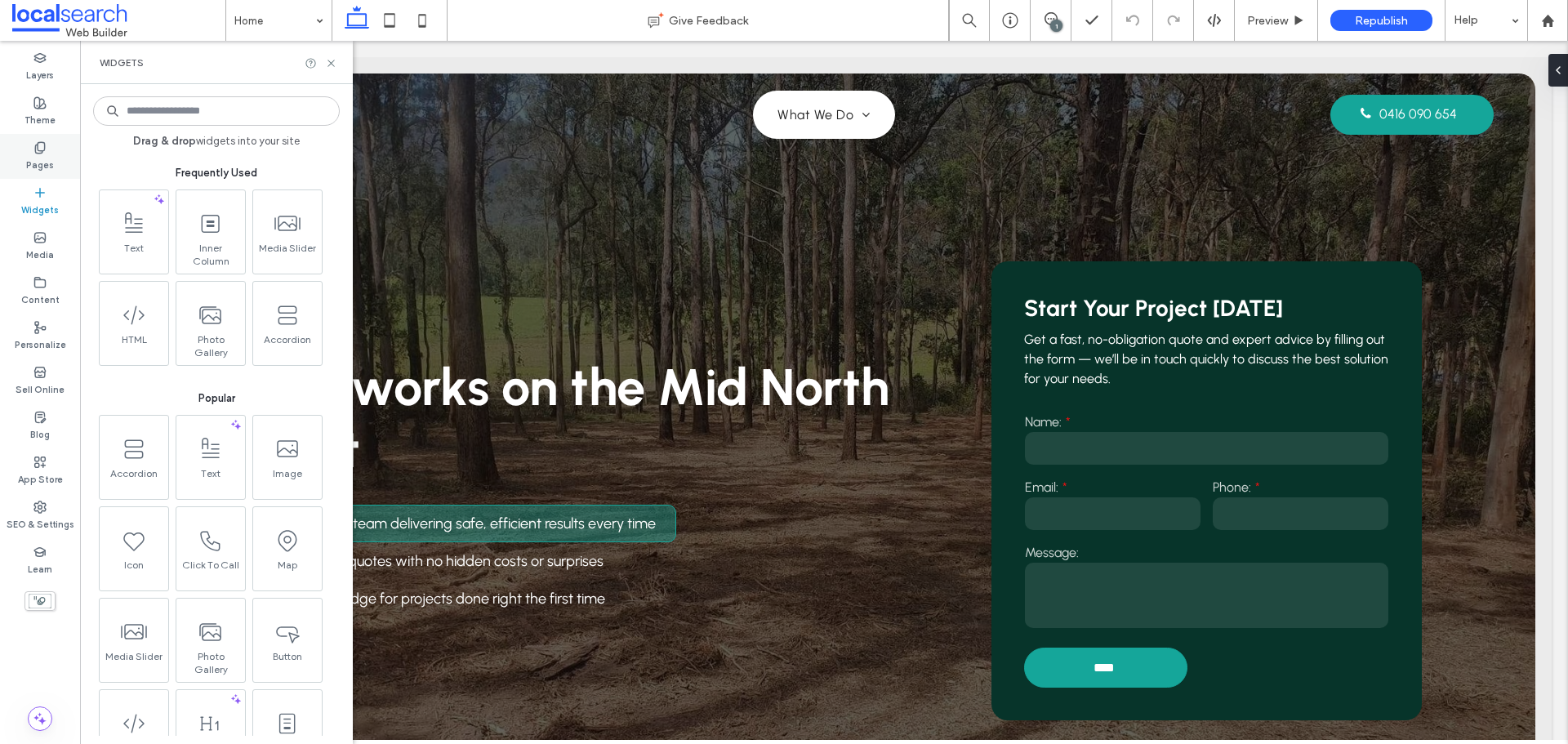
click at [45, 164] on label "Pages" at bounding box center [40, 163] width 28 height 18
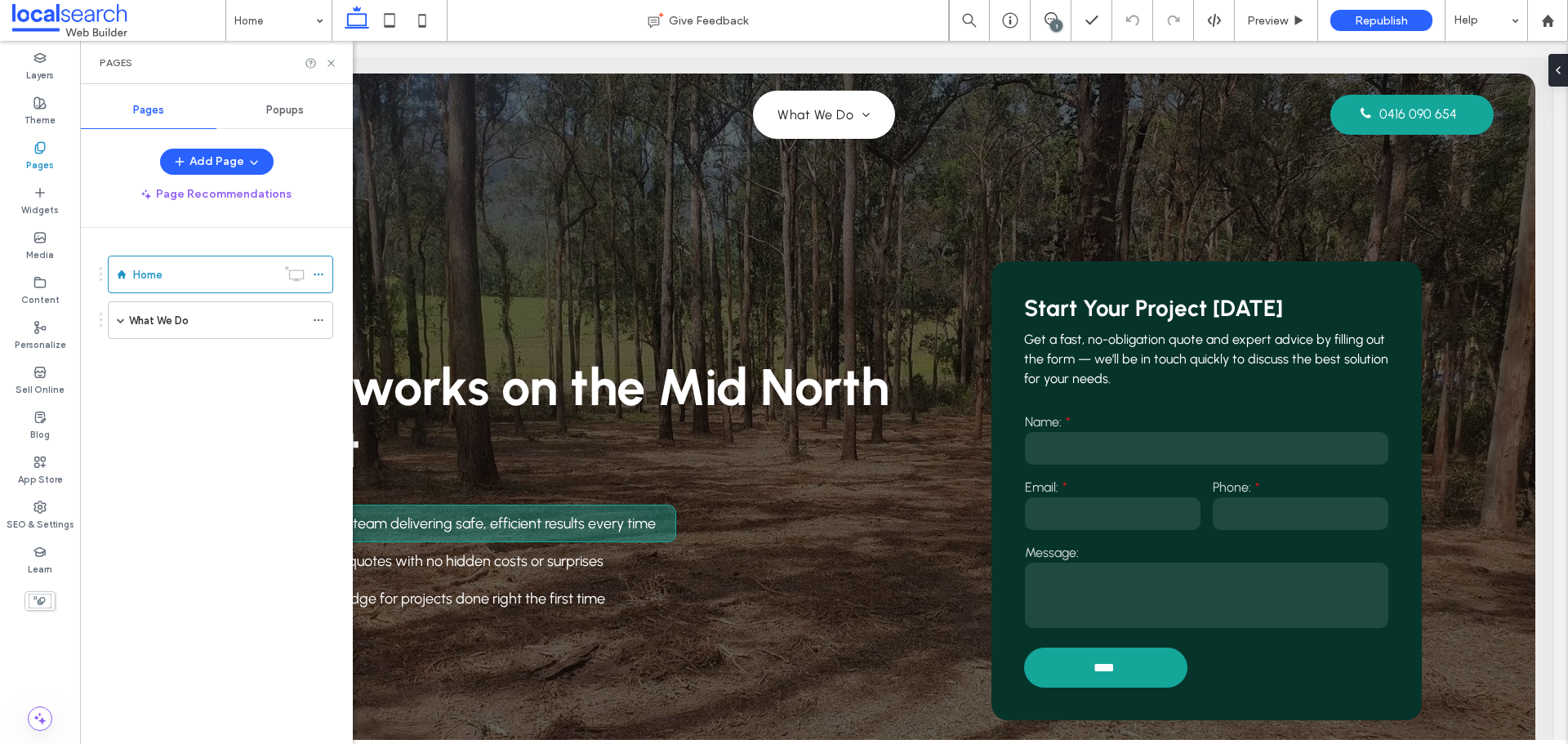
click at [299, 116] on span "Popups" at bounding box center [285, 110] width 38 height 14
click at [154, 120] on div "Pages" at bounding box center [148, 110] width 136 height 36
click at [42, 308] on div "Content" at bounding box center [40, 290] width 80 height 45
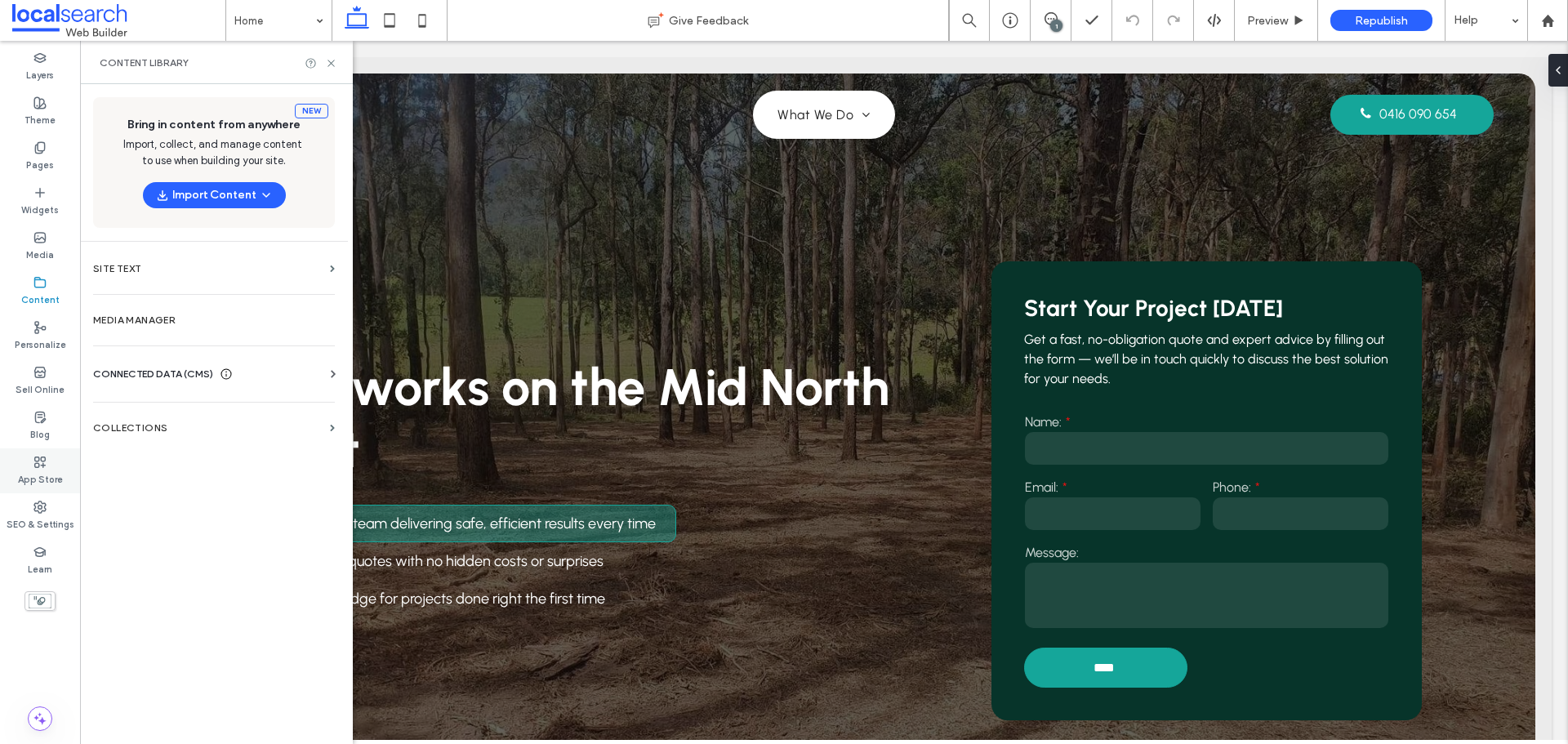
click at [55, 473] on label "App Store" at bounding box center [41, 478] width 45 height 18
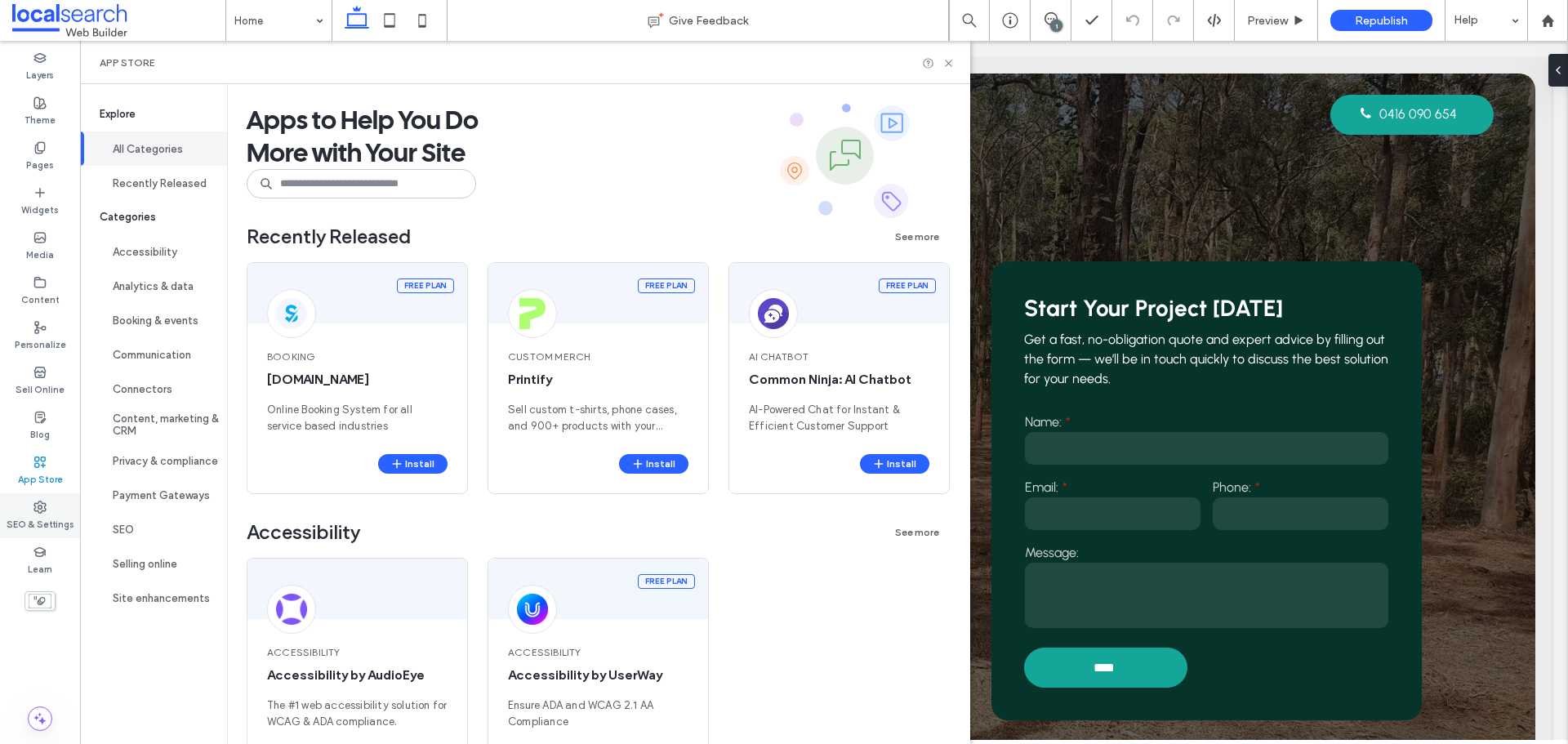
click at [40, 520] on label "SEO & Settings" at bounding box center [41, 522] width 68 height 18
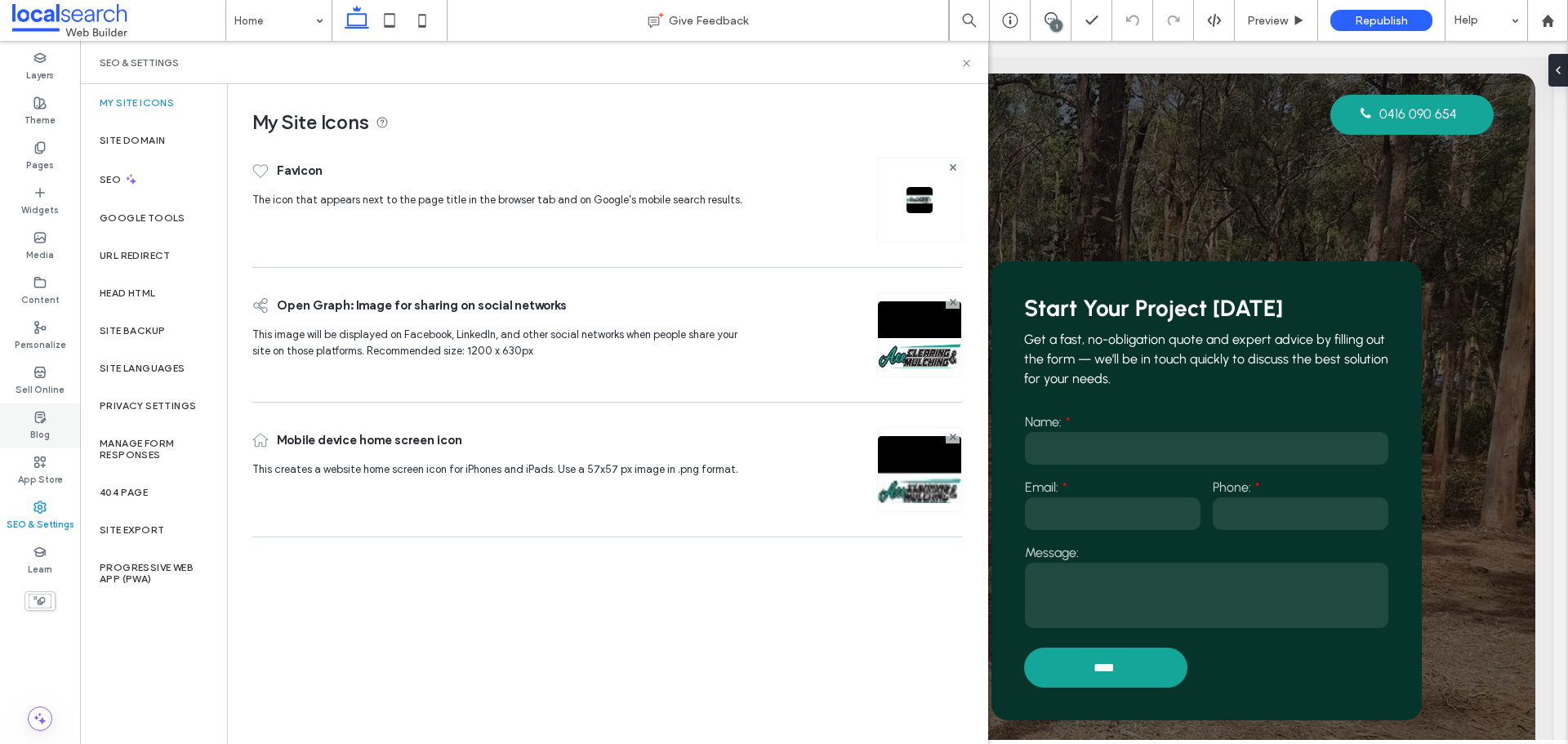
click at [44, 430] on label "Blog" at bounding box center [40, 432] width 19 height 18
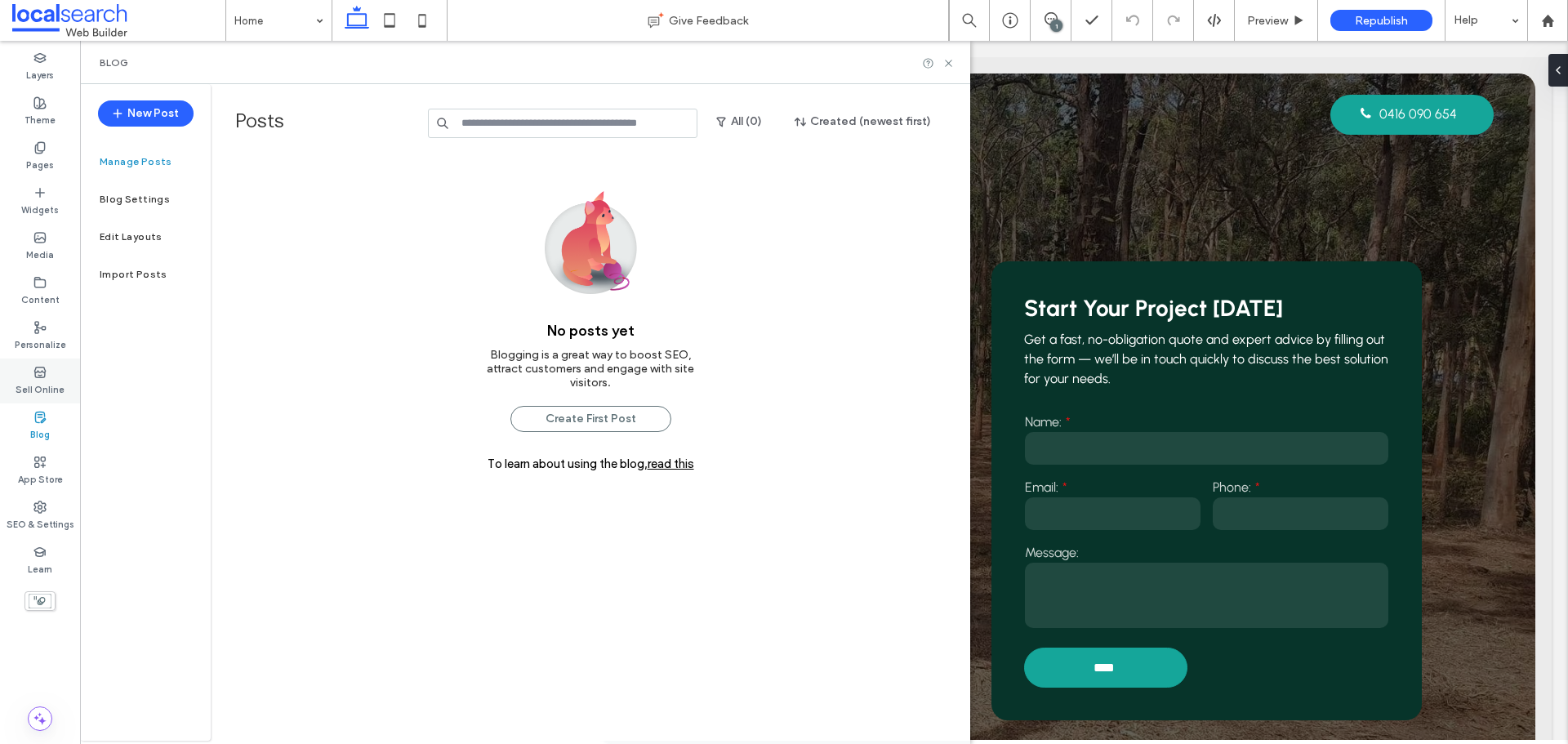
click at [49, 384] on label "Sell Online" at bounding box center [40, 388] width 49 height 18
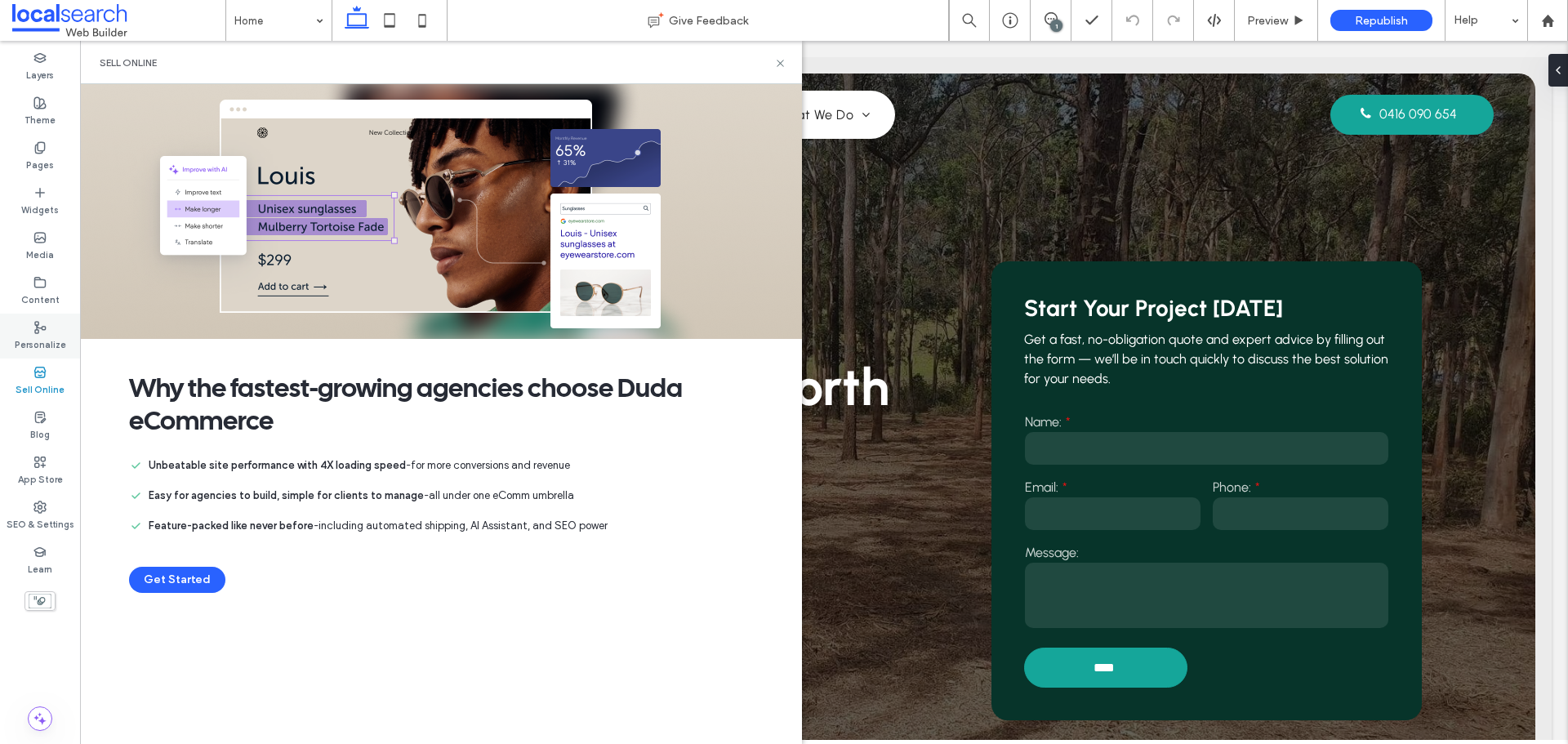
click at [42, 348] on label "Personalize" at bounding box center [40, 343] width 51 height 18
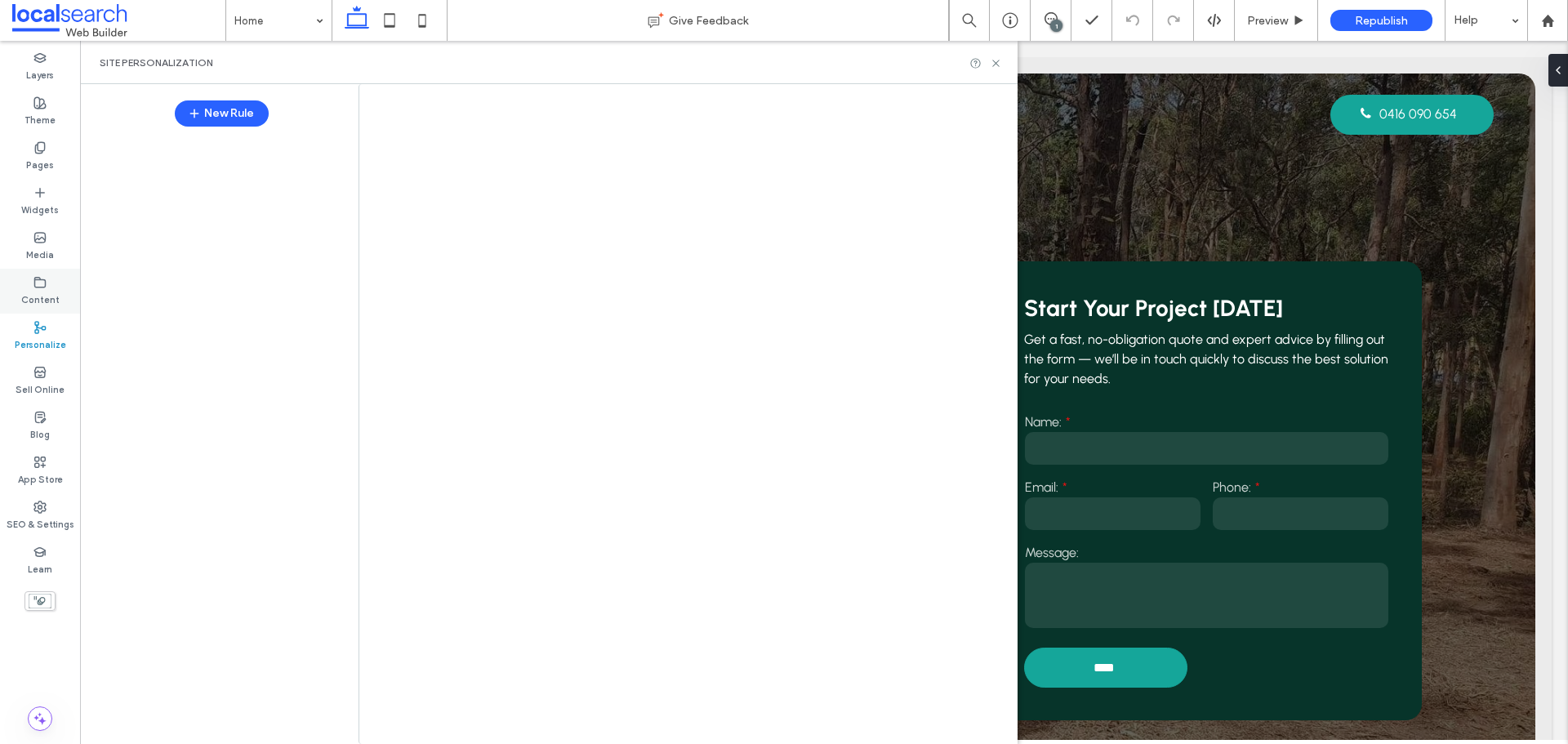
click at [40, 289] on div at bounding box center [784, 372] width 1568 height 744
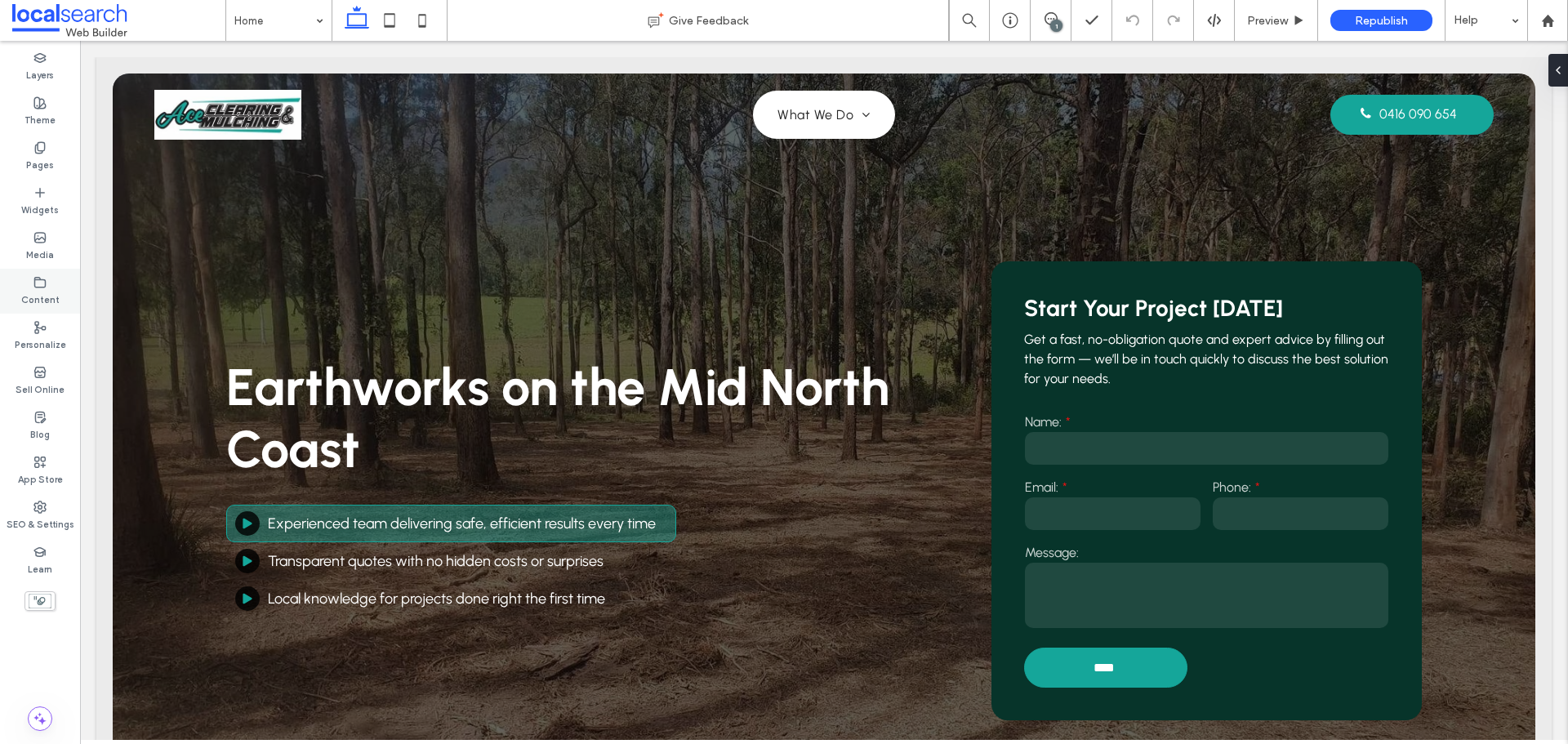
click at [40, 289] on div at bounding box center [784, 372] width 1568 height 744
click at [47, 305] on label "Content" at bounding box center [41, 297] width 39 height 18
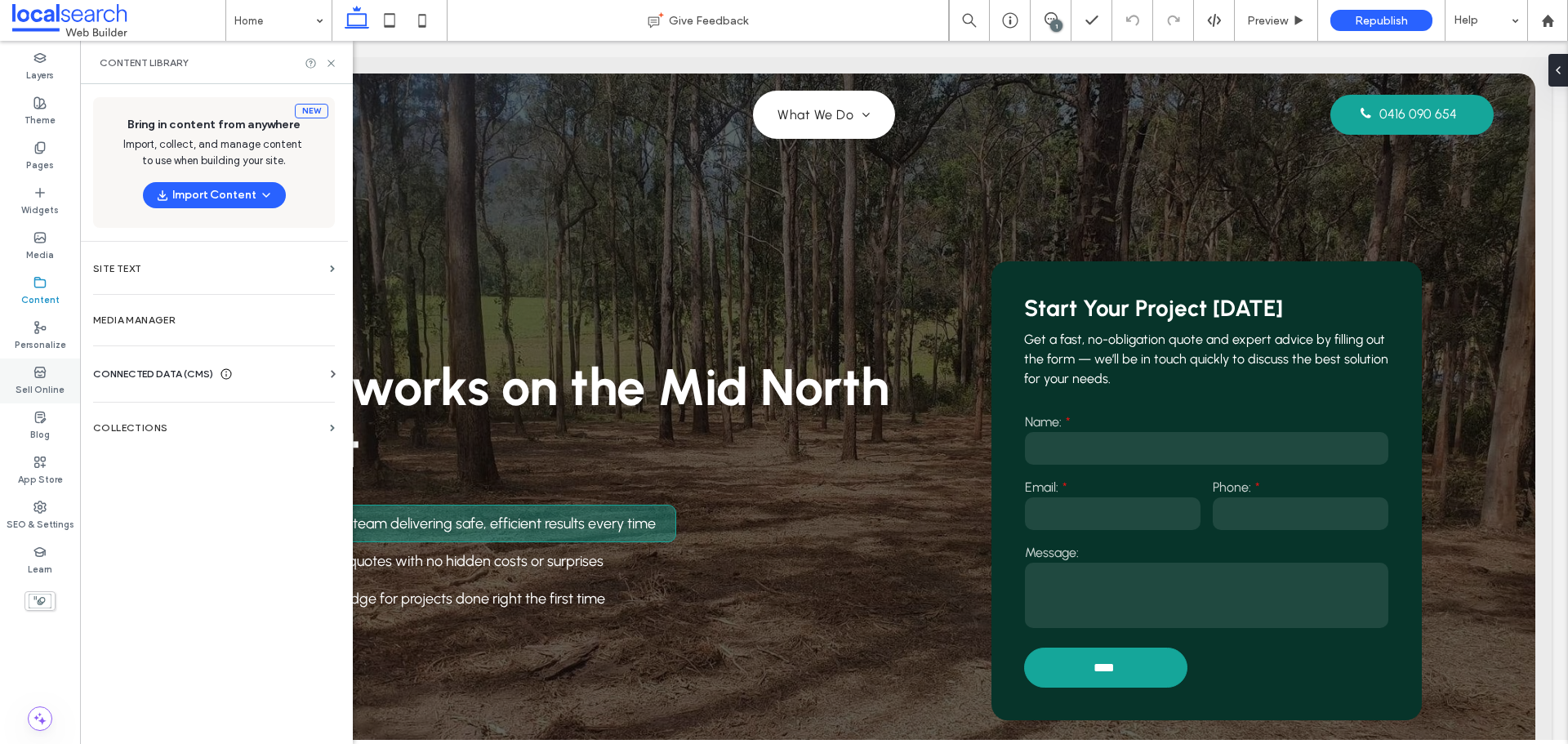
click at [52, 395] on label "Sell Online" at bounding box center [40, 388] width 49 height 18
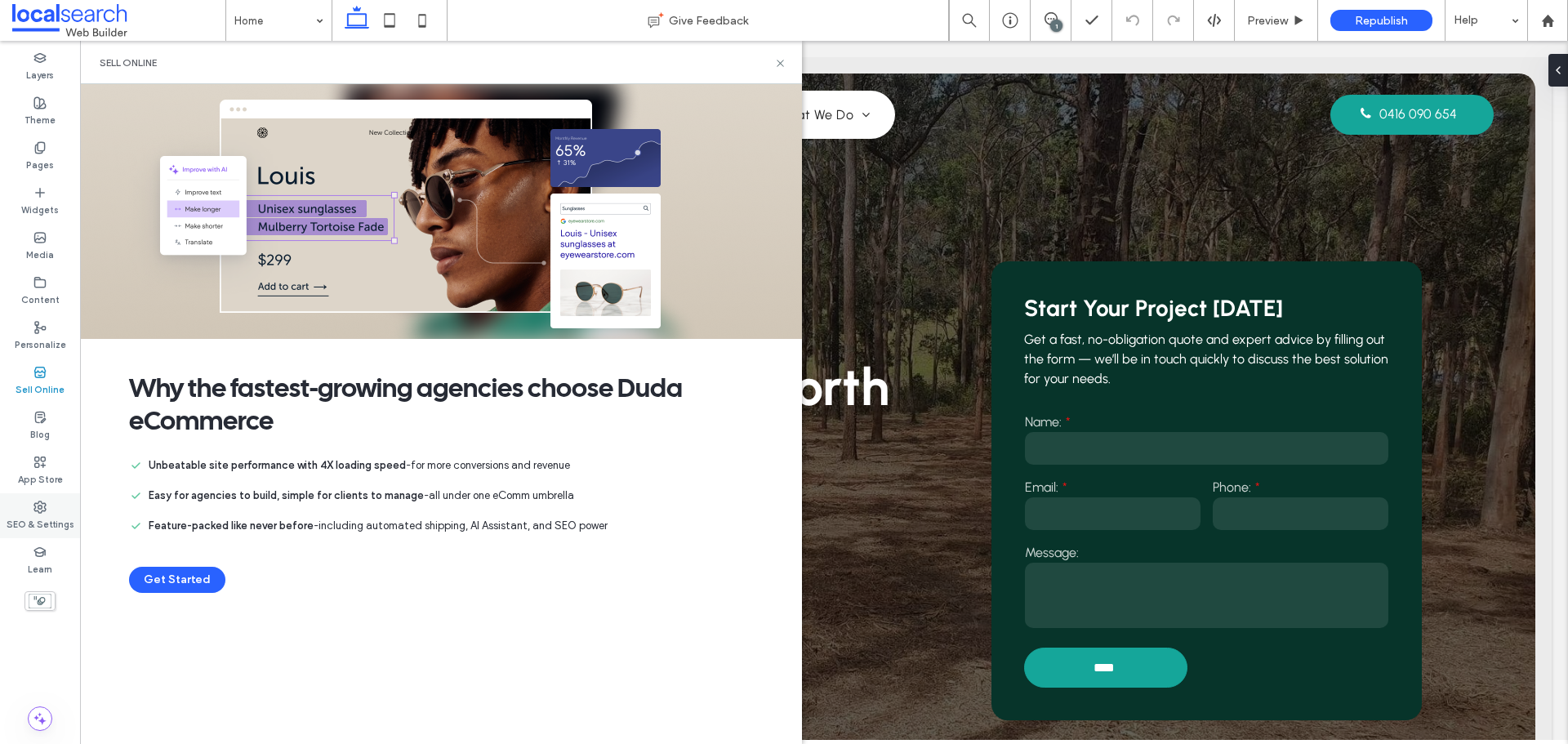
click at [19, 522] on label "SEO & Settings" at bounding box center [41, 522] width 68 height 18
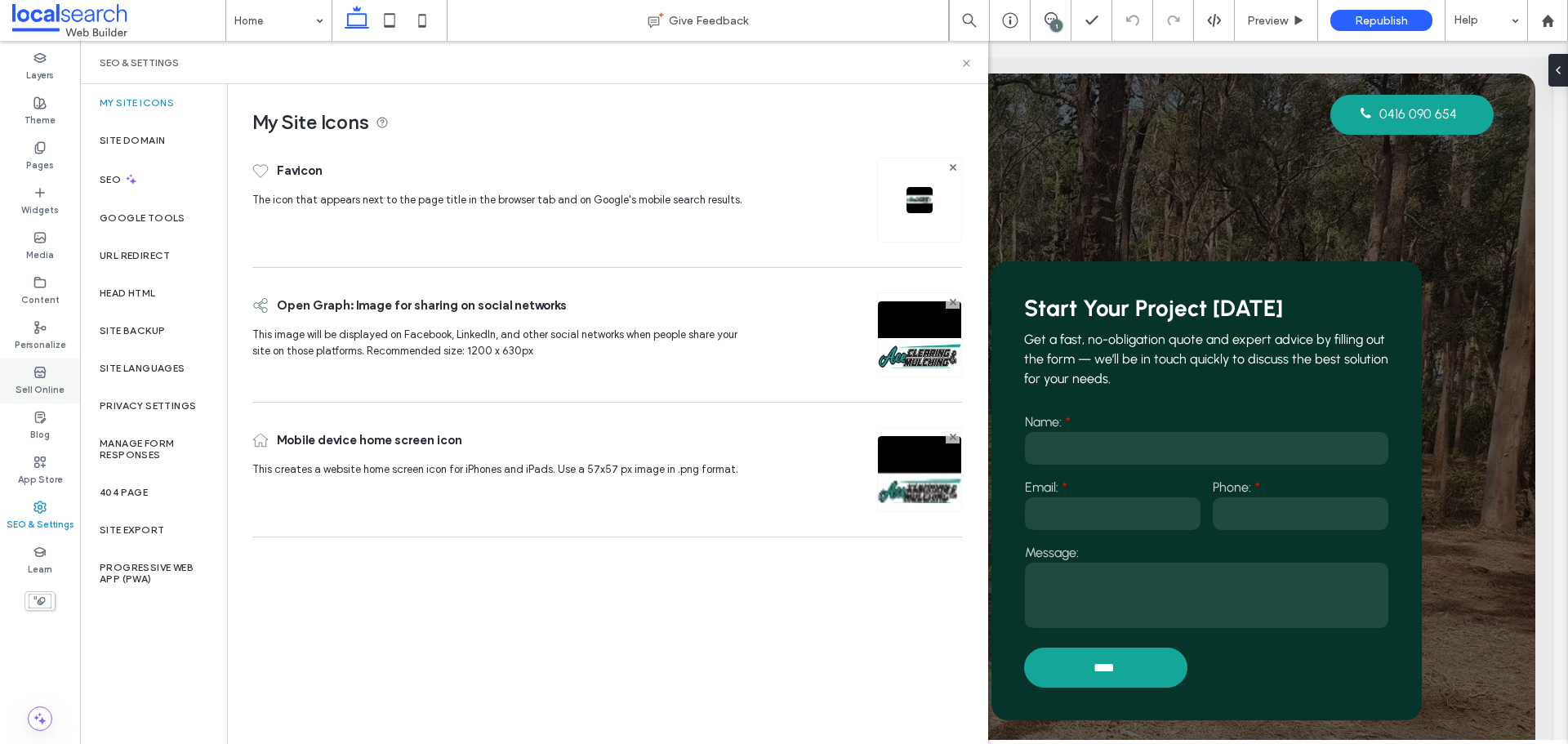
click at [50, 383] on label "Sell Online" at bounding box center [40, 388] width 49 height 18
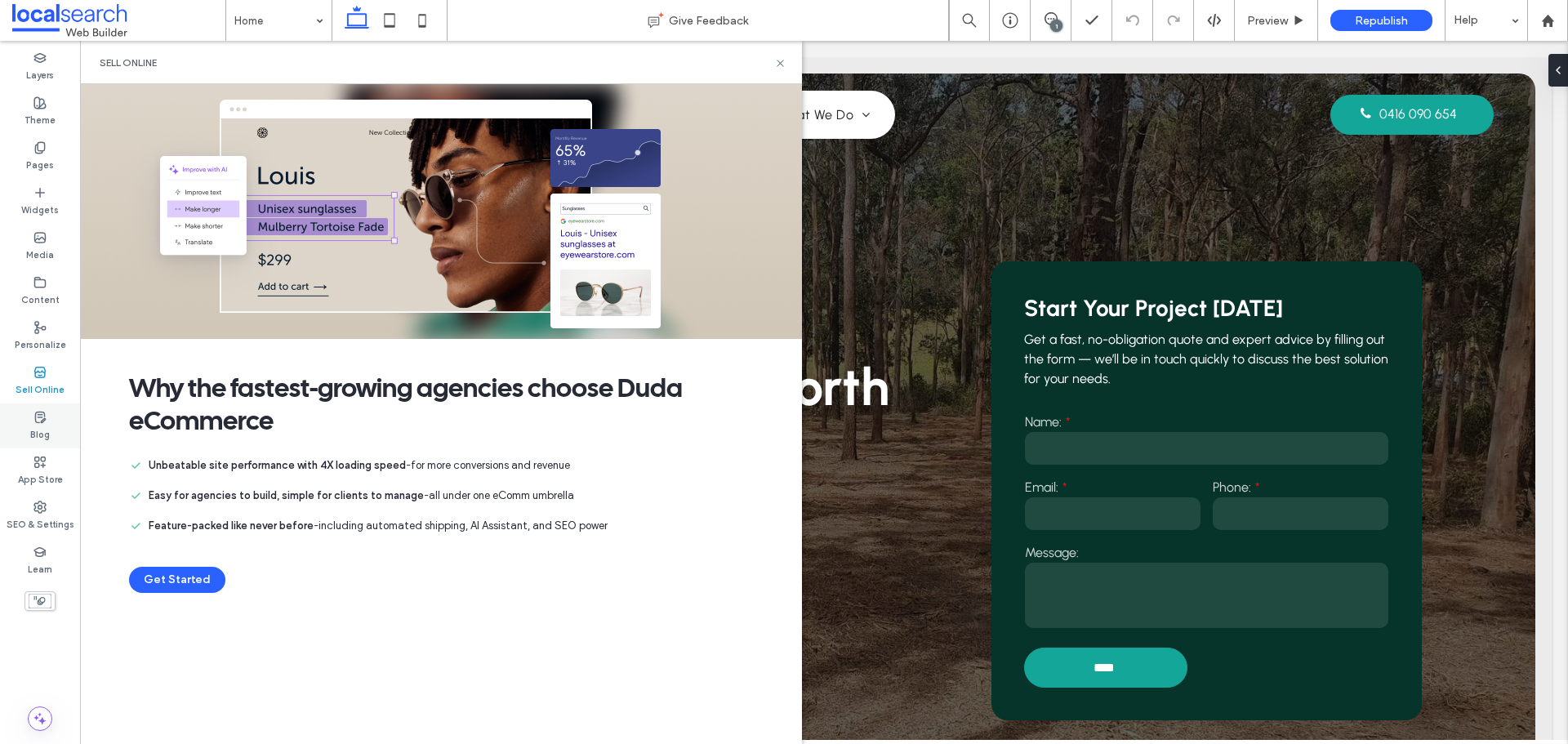
click at [45, 417] on icon at bounding box center [41, 418] width 14 height 14
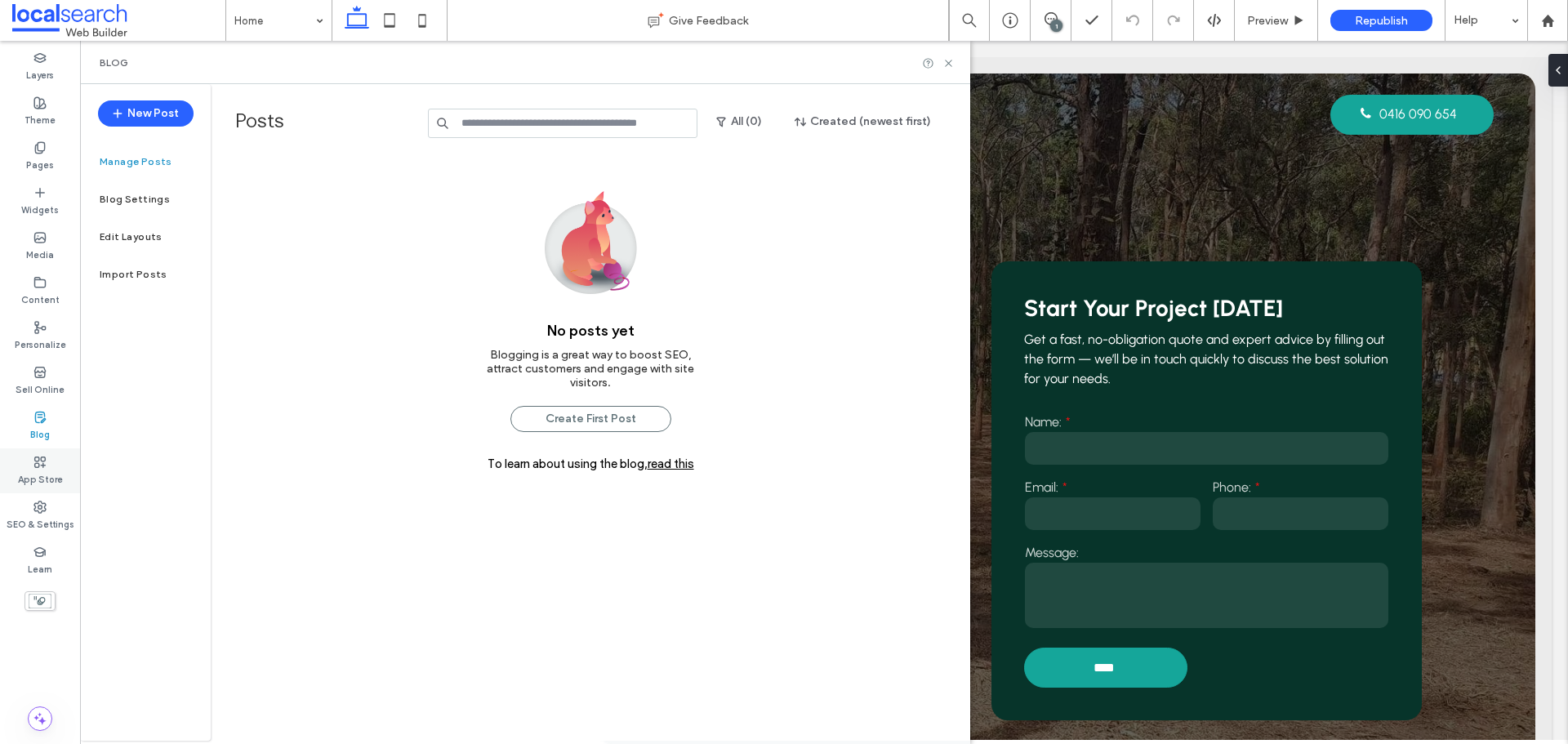
click at [45, 461] on icon at bounding box center [41, 462] width 14 height 14
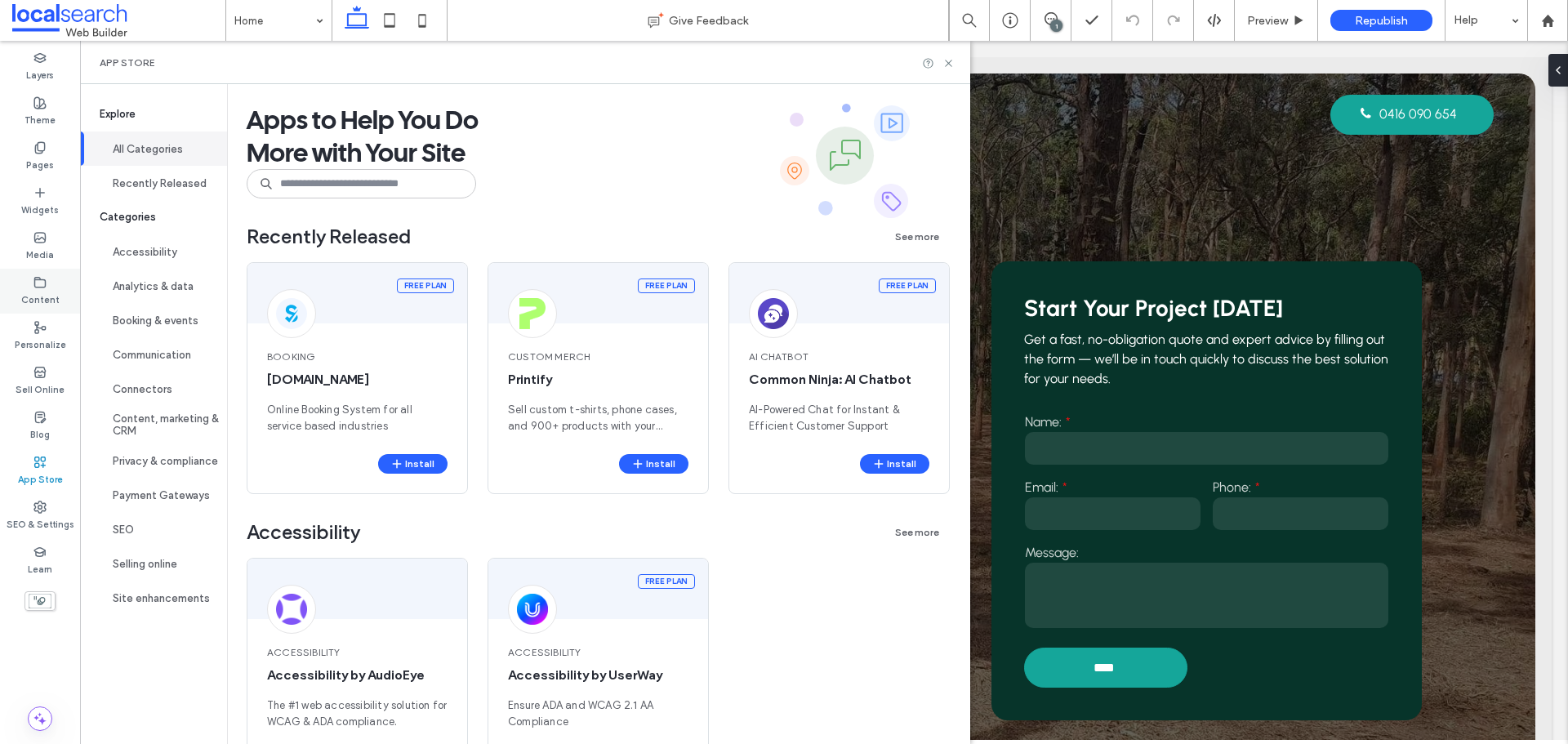
click at [52, 299] on label "Content" at bounding box center [41, 297] width 39 height 18
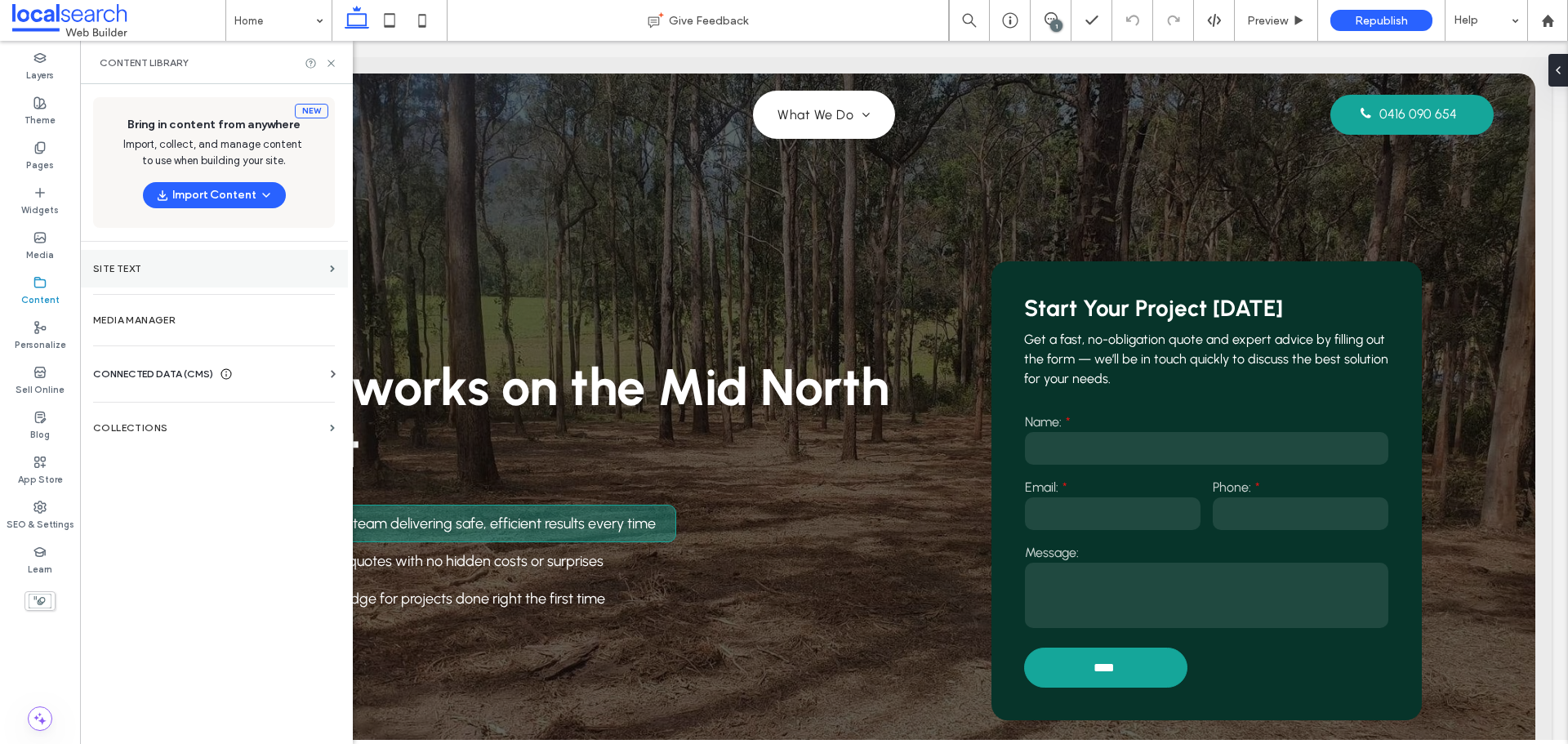
click at [141, 282] on section "Site Text" at bounding box center [213, 268] width 267 height 38
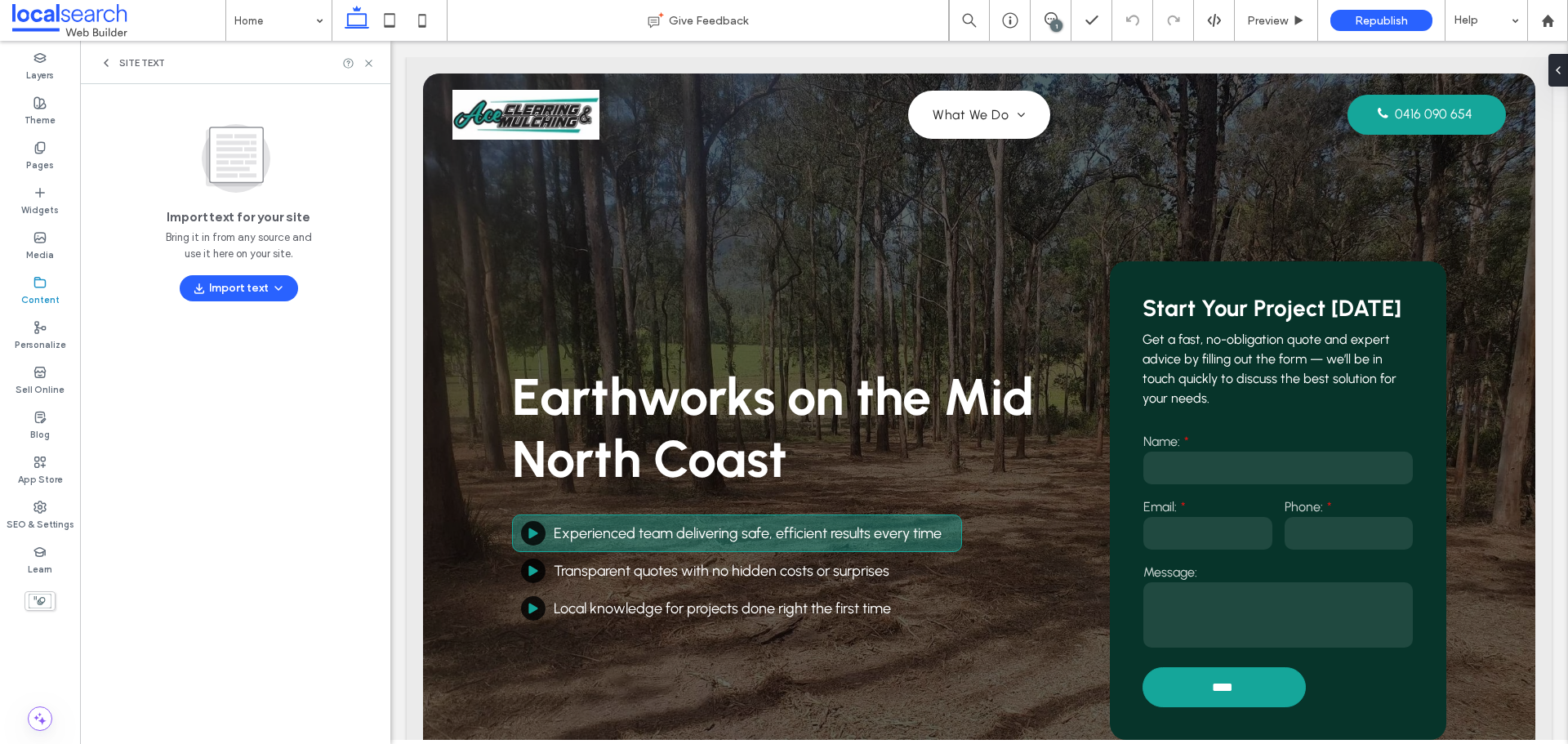
click at [114, 67] on div "Site Text" at bounding box center [132, 63] width 66 height 14
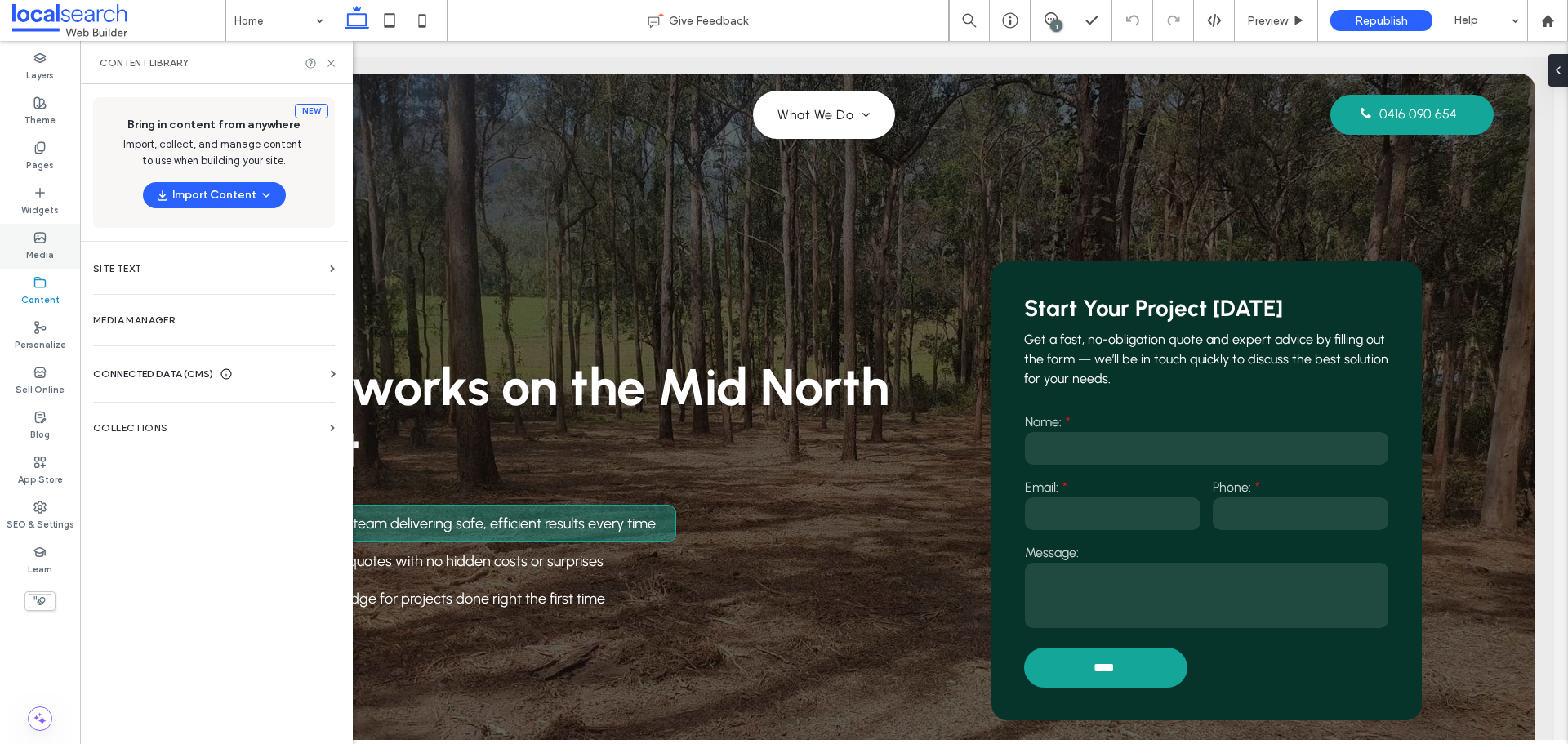
click at [60, 257] on div "Media" at bounding box center [40, 246] width 80 height 45
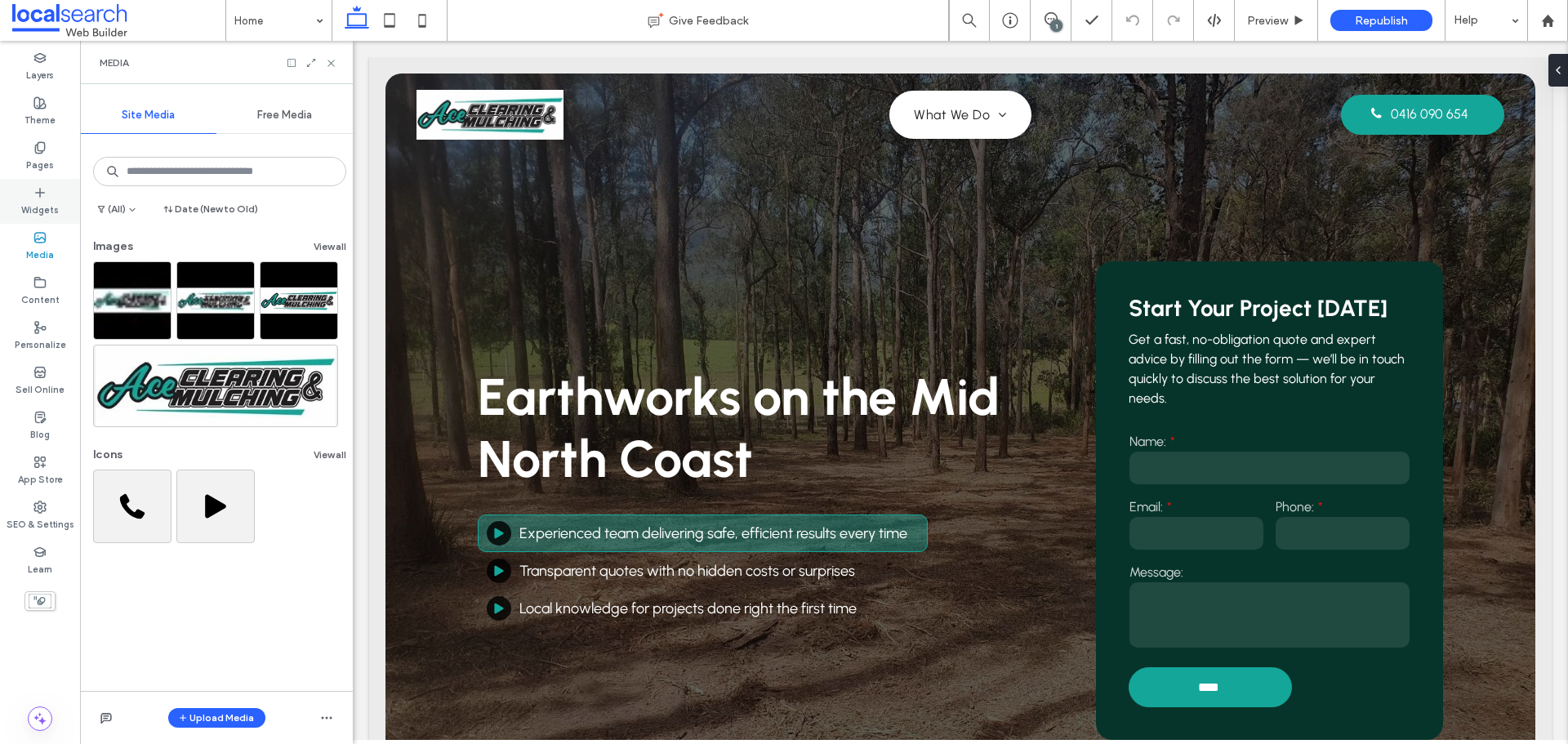
click at [42, 199] on label "Widgets" at bounding box center [40, 207] width 38 height 18
click at [41, 168] on label "Pages" at bounding box center [40, 163] width 28 height 18
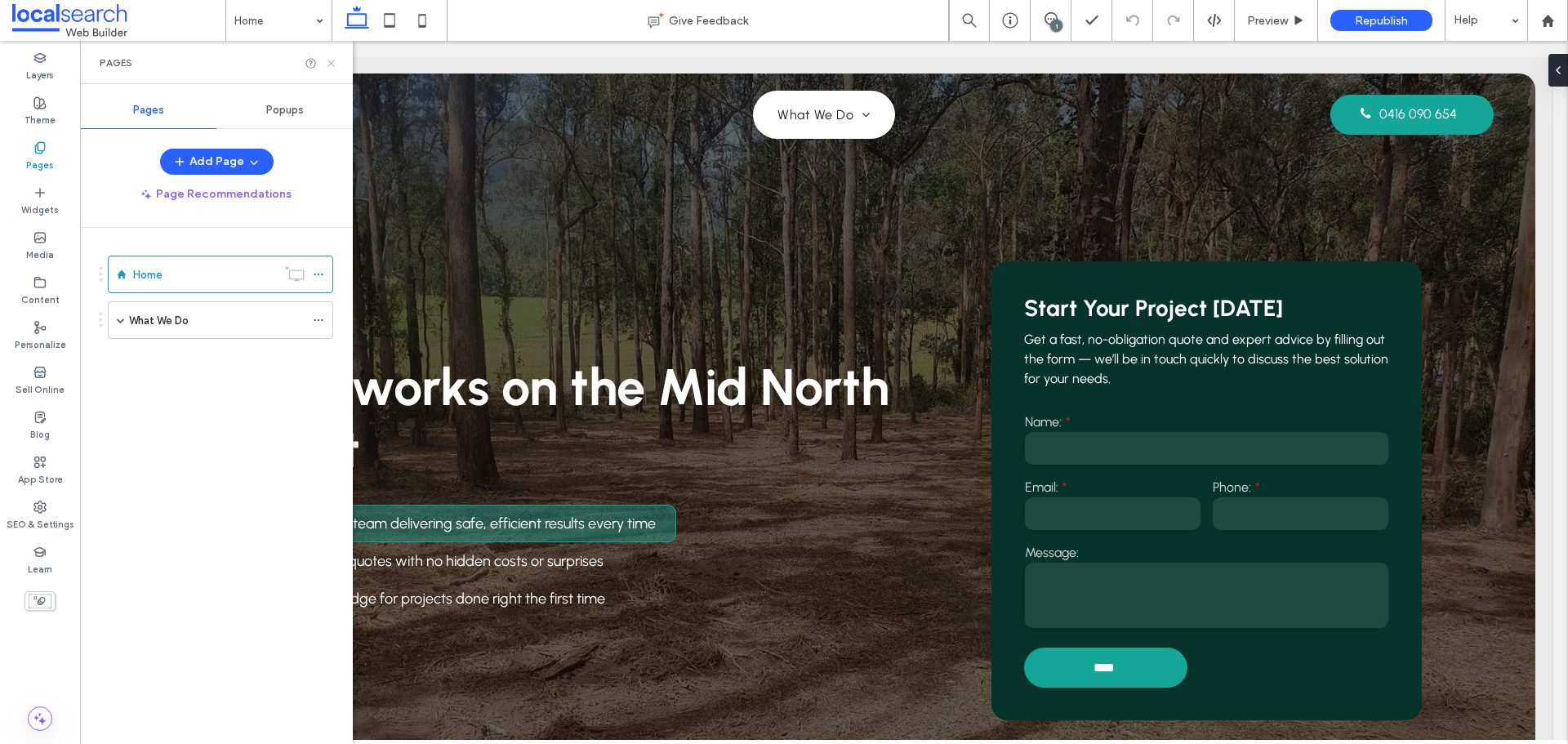
click at [331, 59] on icon at bounding box center [331, 63] width 13 height 13
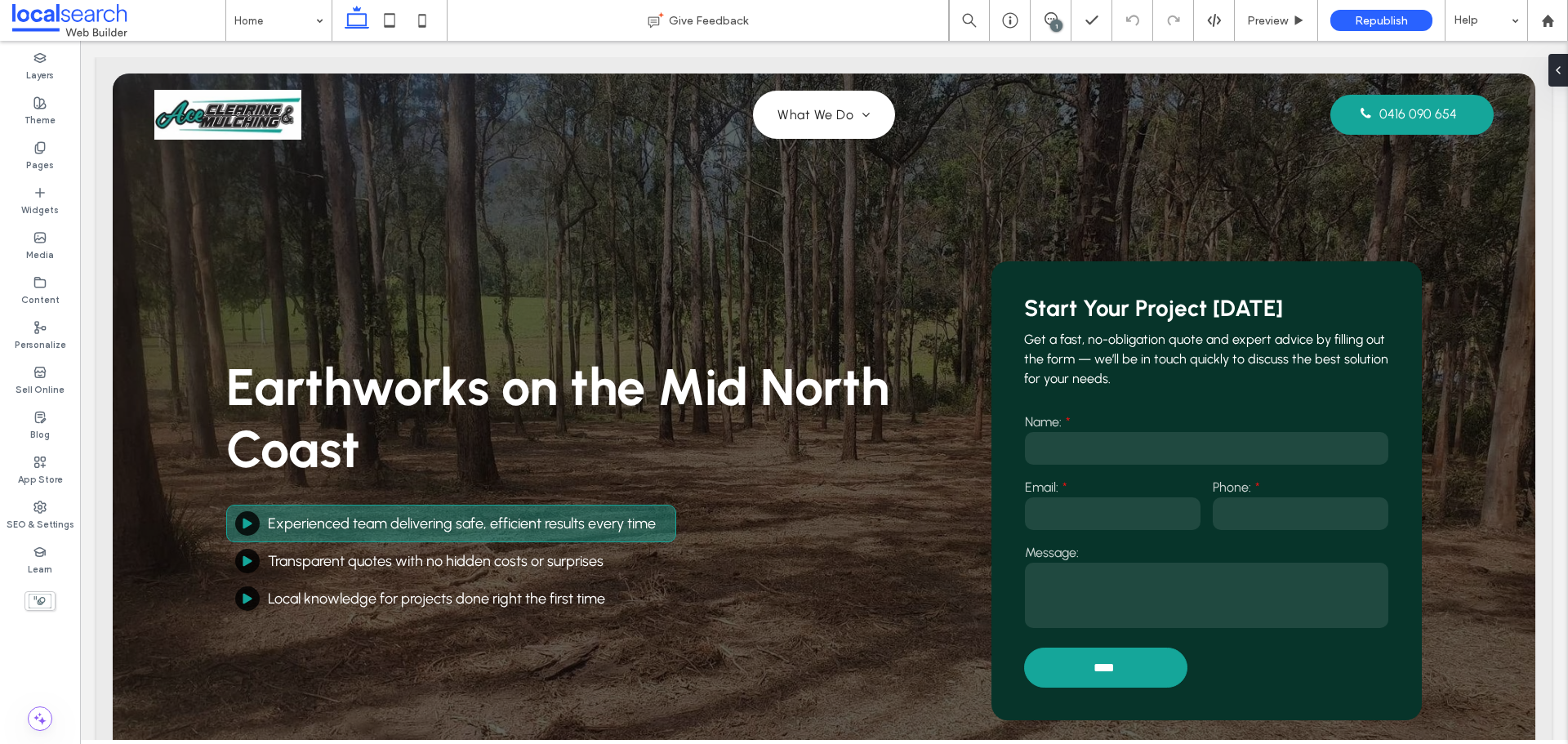
click at [1059, 20] on div "1" at bounding box center [1056, 25] width 13 height 13
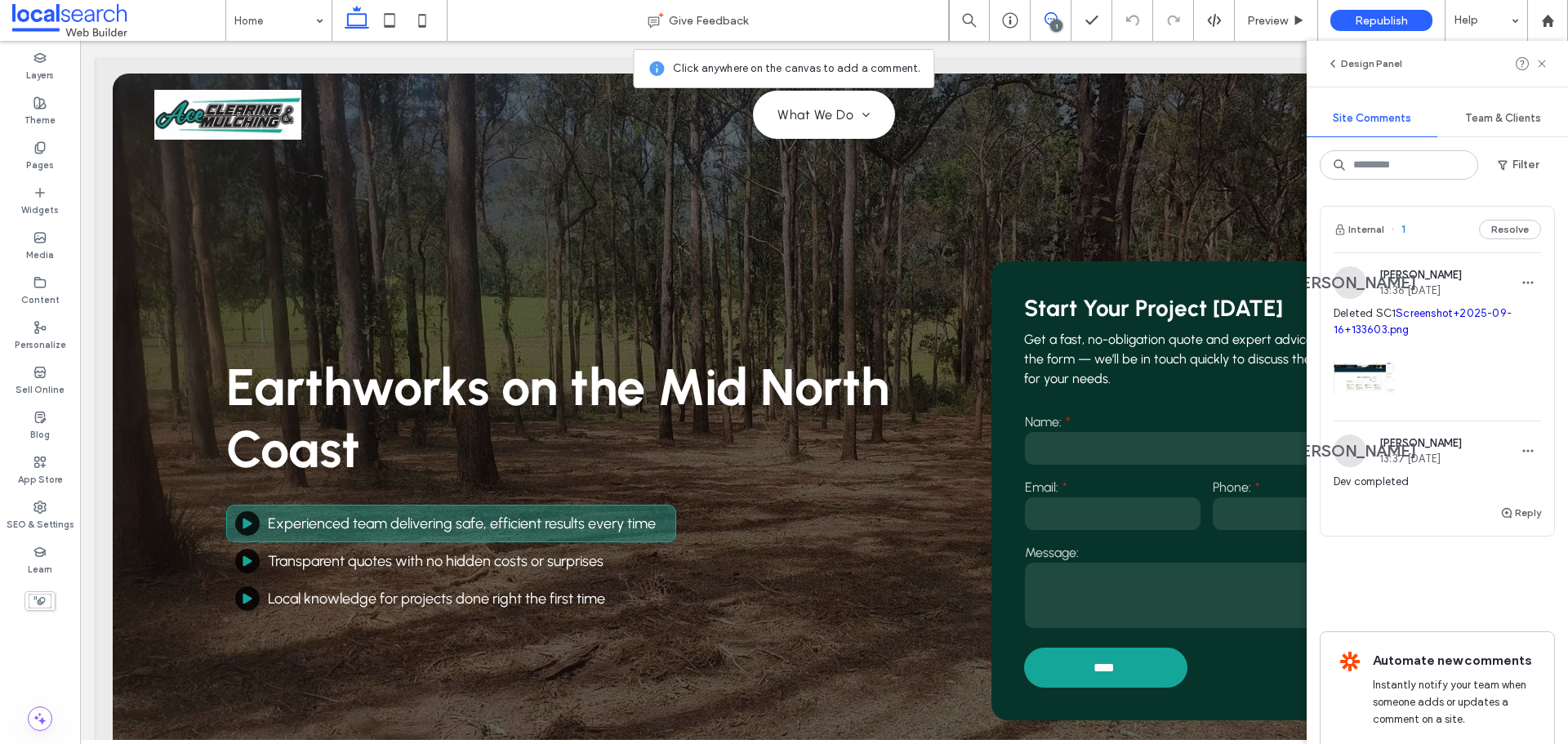
click at [1486, 415] on div "Deleted SC1 Screenshot+2025-09-16+133603.png" at bounding box center [1437, 362] width 208 height 115
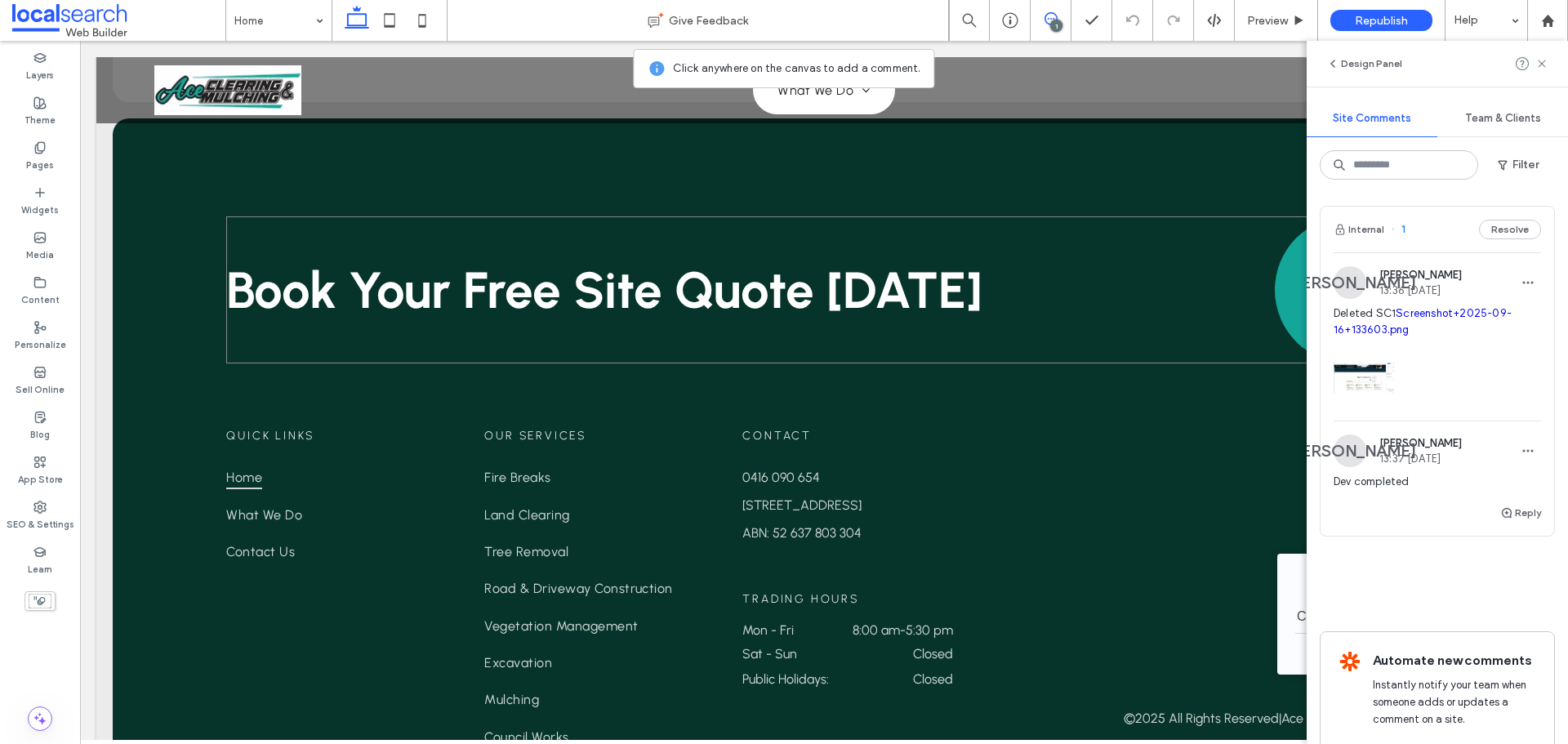
scroll to position [4017, 0]
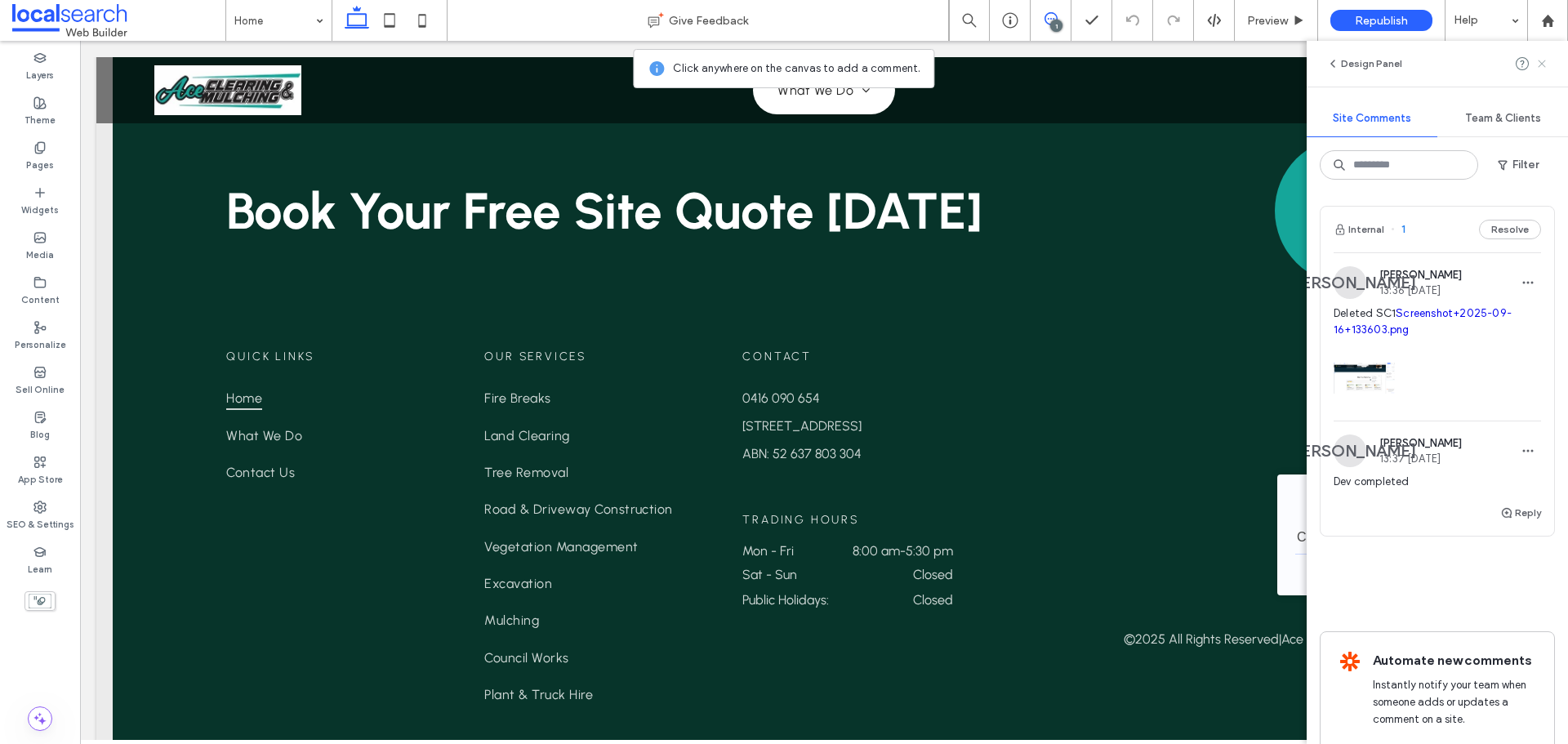
click at [1540, 61] on icon at bounding box center [1542, 64] width 14 height 14
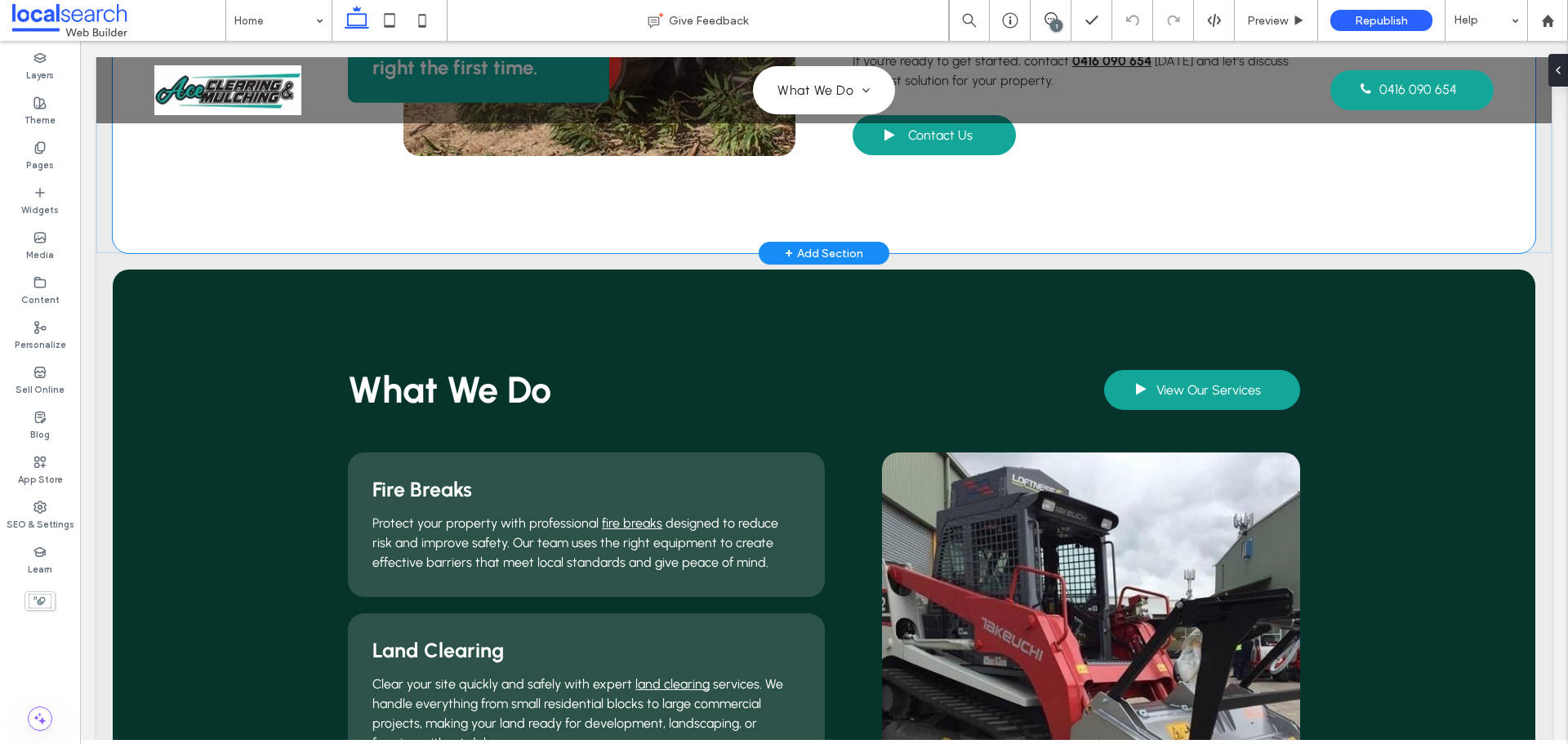
scroll to position [1160, 0]
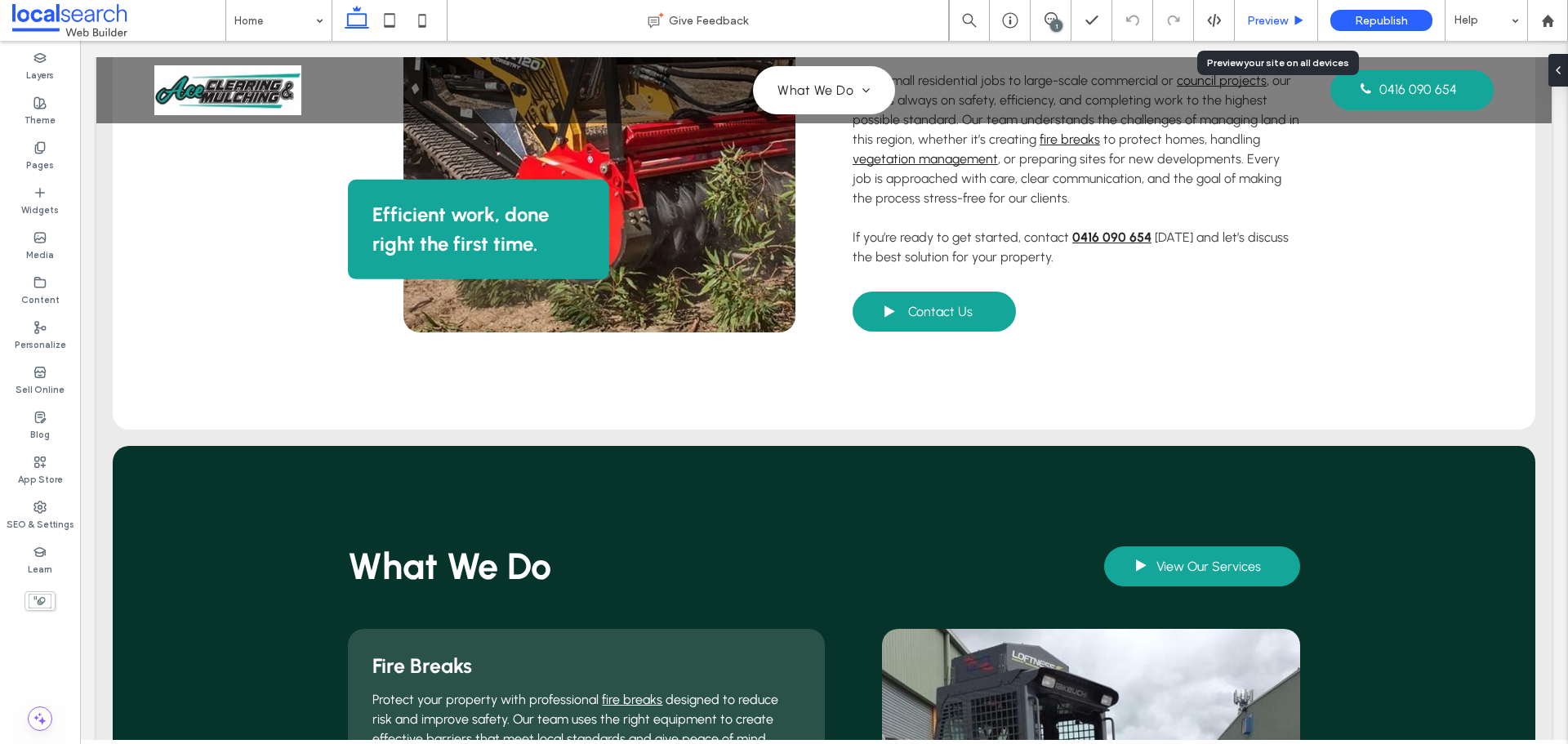
click at [1258, 22] on span "Preview" at bounding box center [1268, 20] width 41 height 14
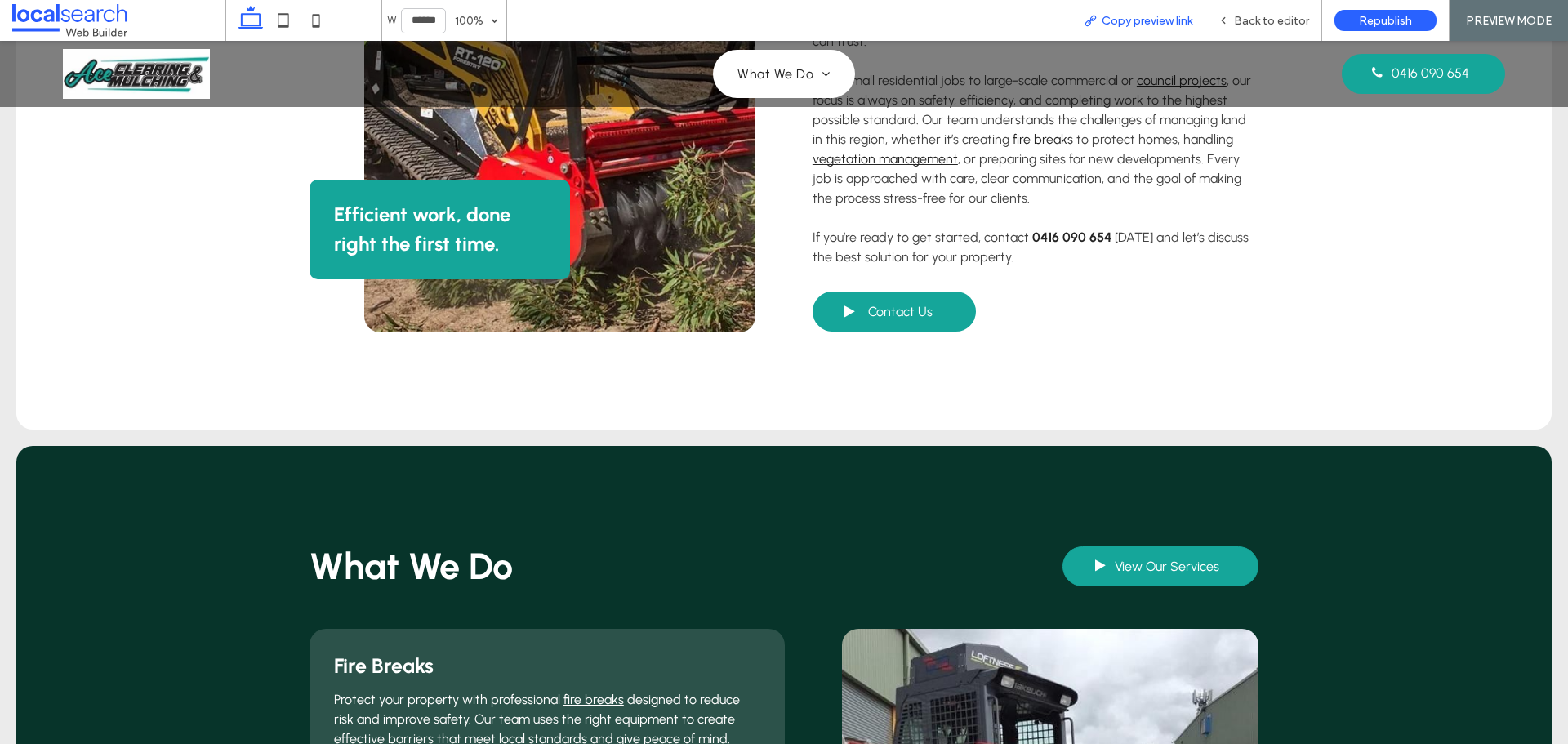
click at [1165, 23] on span "Copy preview link" at bounding box center [1147, 20] width 91 height 14
